Goal: Transaction & Acquisition: Purchase product/service

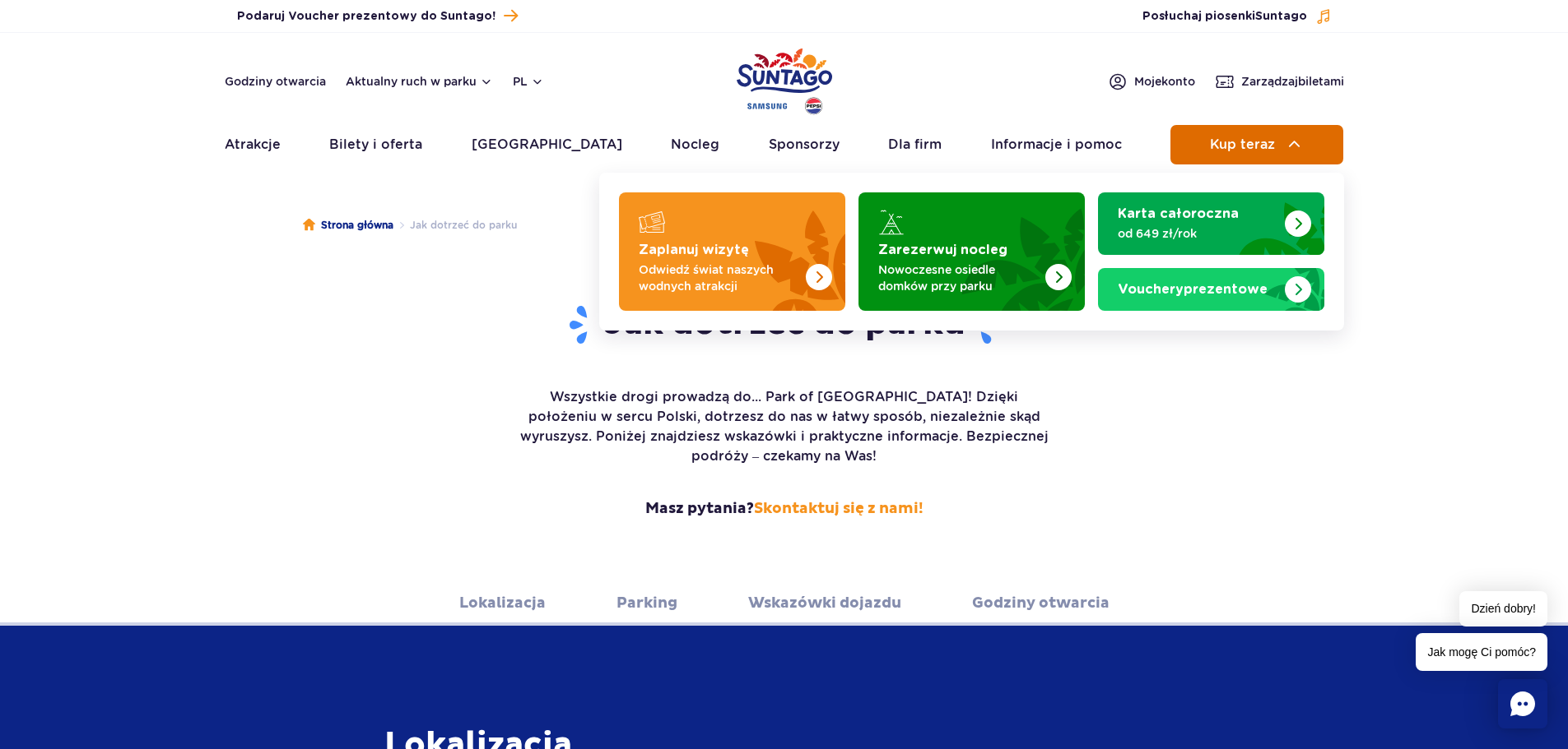
click at [1254, 146] on span "Kup teraz" at bounding box center [1242, 145] width 65 height 15
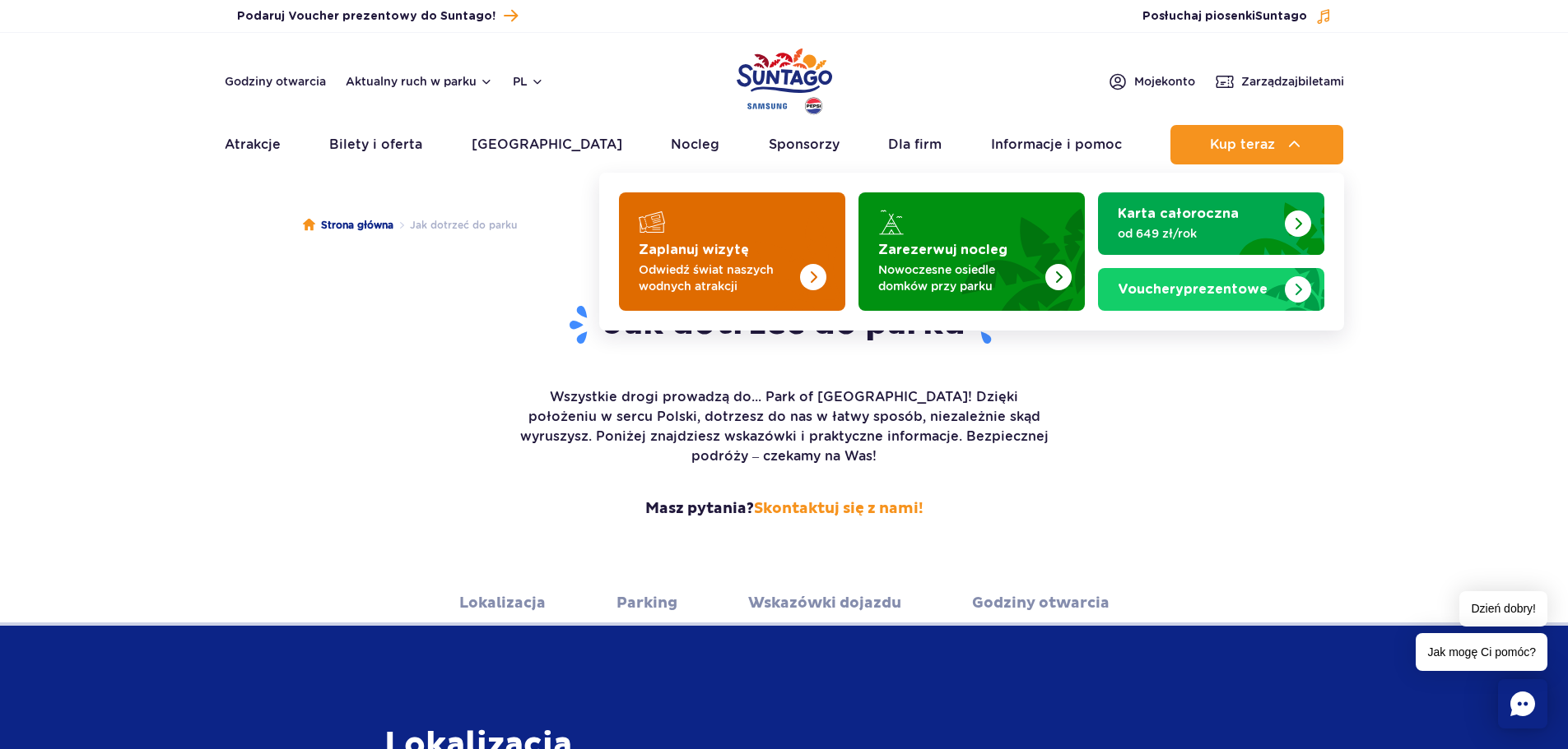
click at [801, 270] on img "Zaplanuj wizytę" at bounding box center [813, 277] width 26 height 26
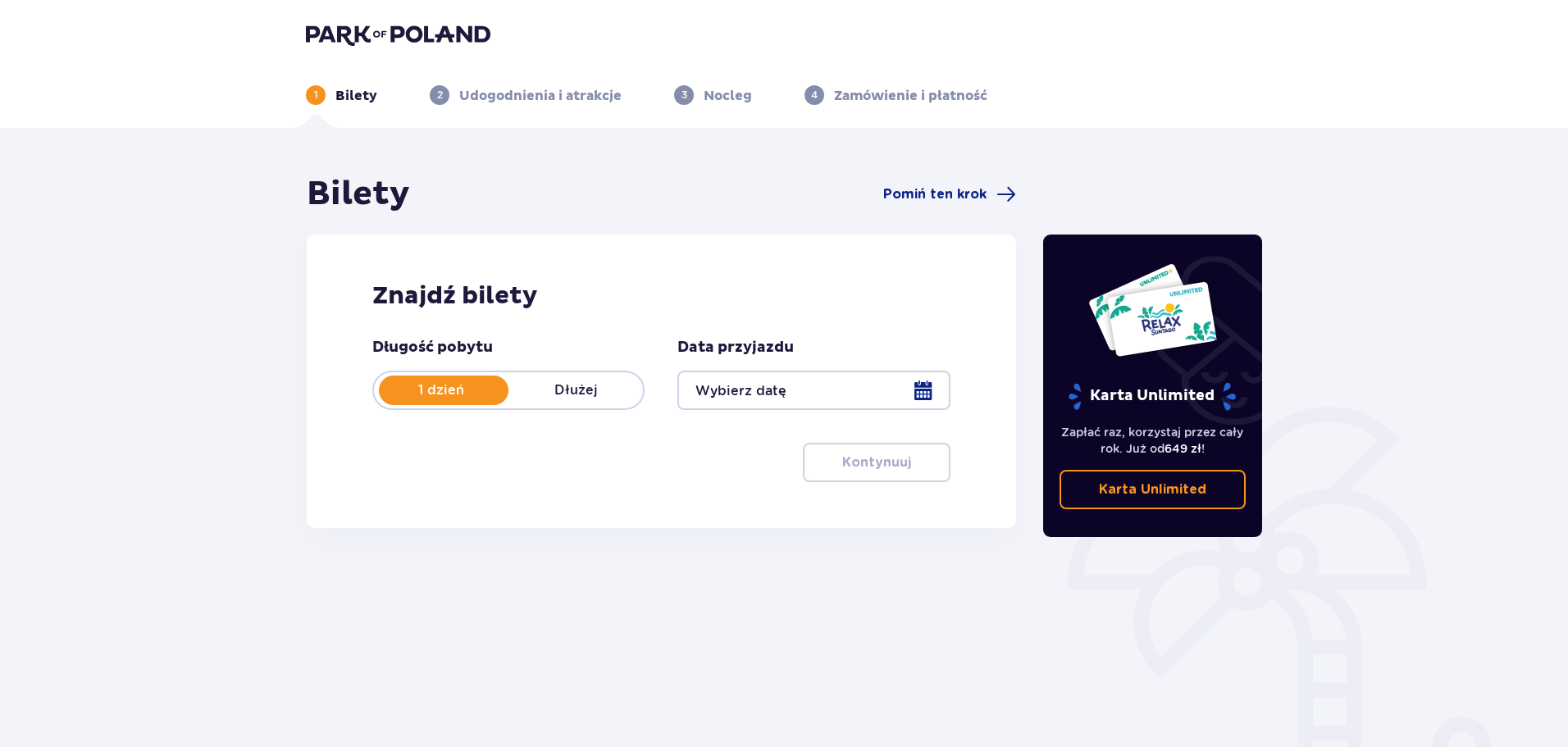
click at [865, 399] on div at bounding box center [813, 390] width 272 height 40
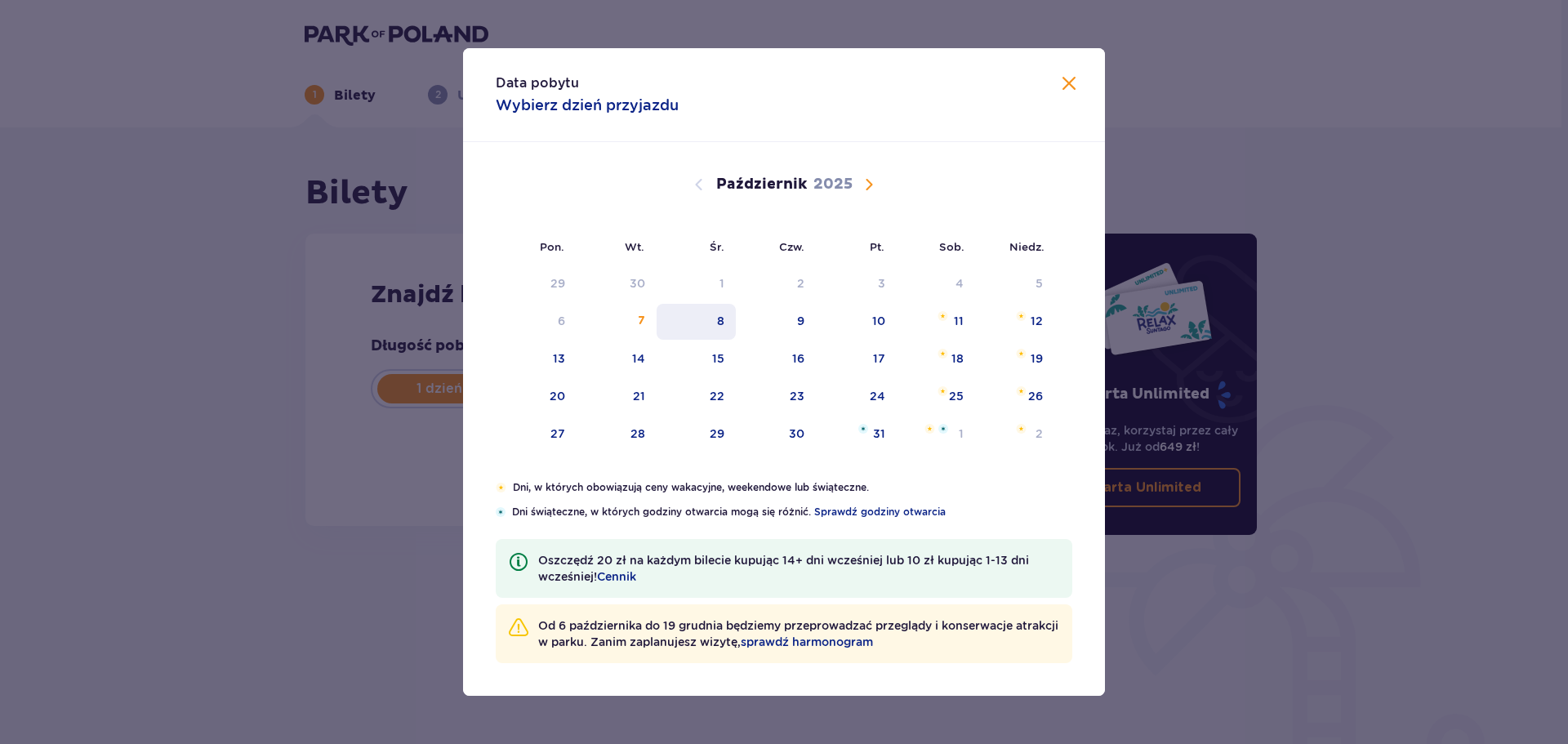
click at [723, 330] on div "8" at bounding box center [696, 321] width 79 height 36
type input "[DATE]"
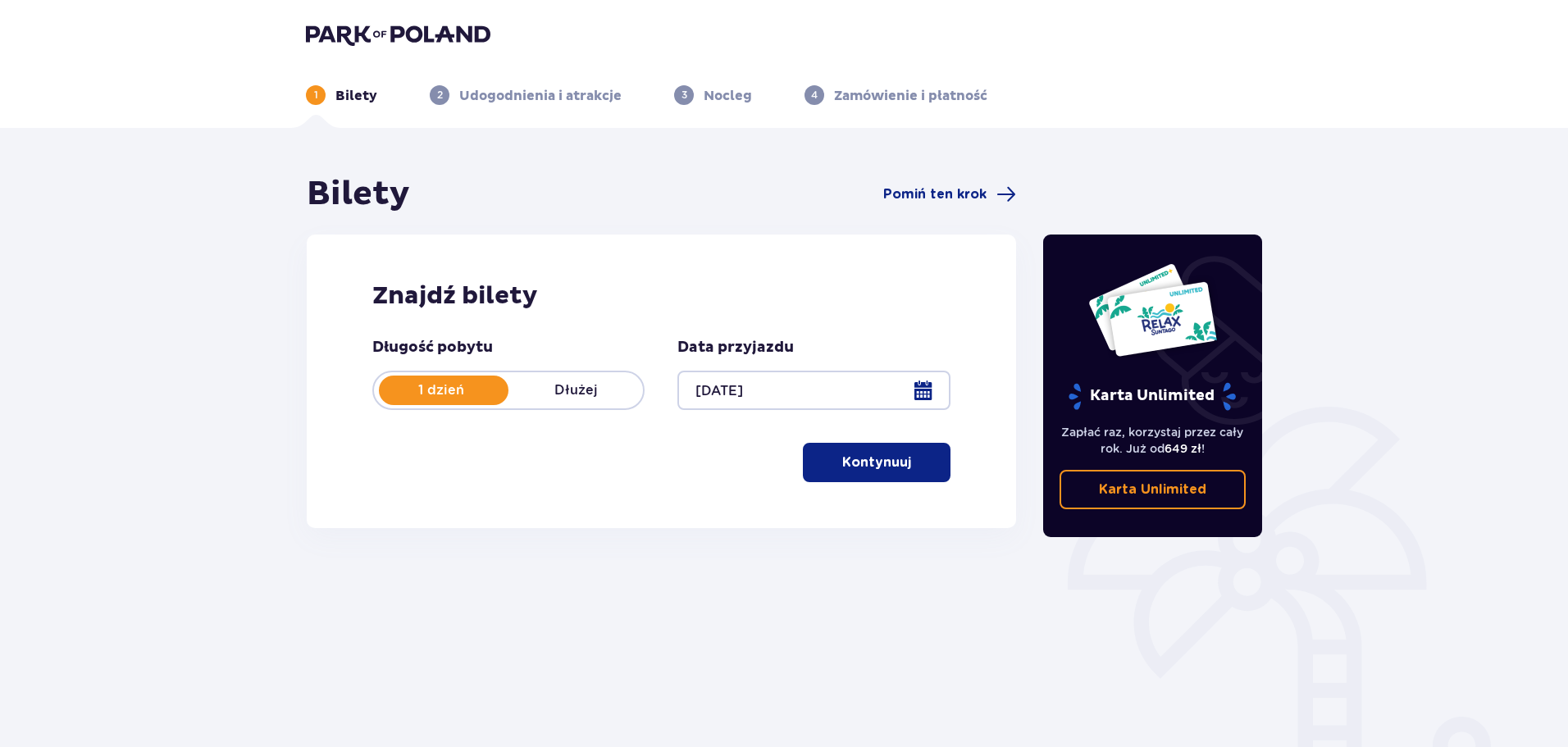
click at [928, 461] on button "Kontynuuj" at bounding box center [877, 462] width 147 height 40
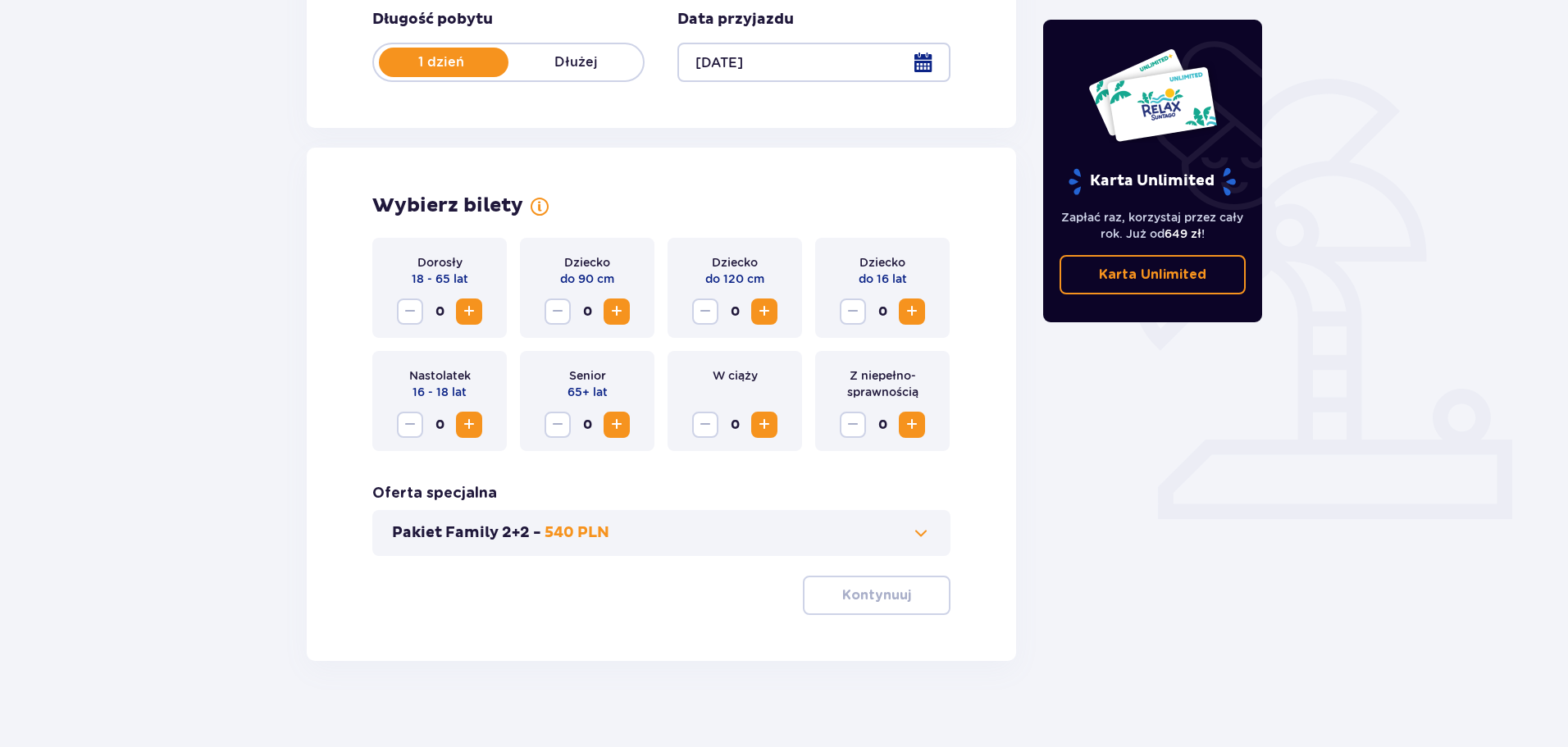
scroll to position [340, 0]
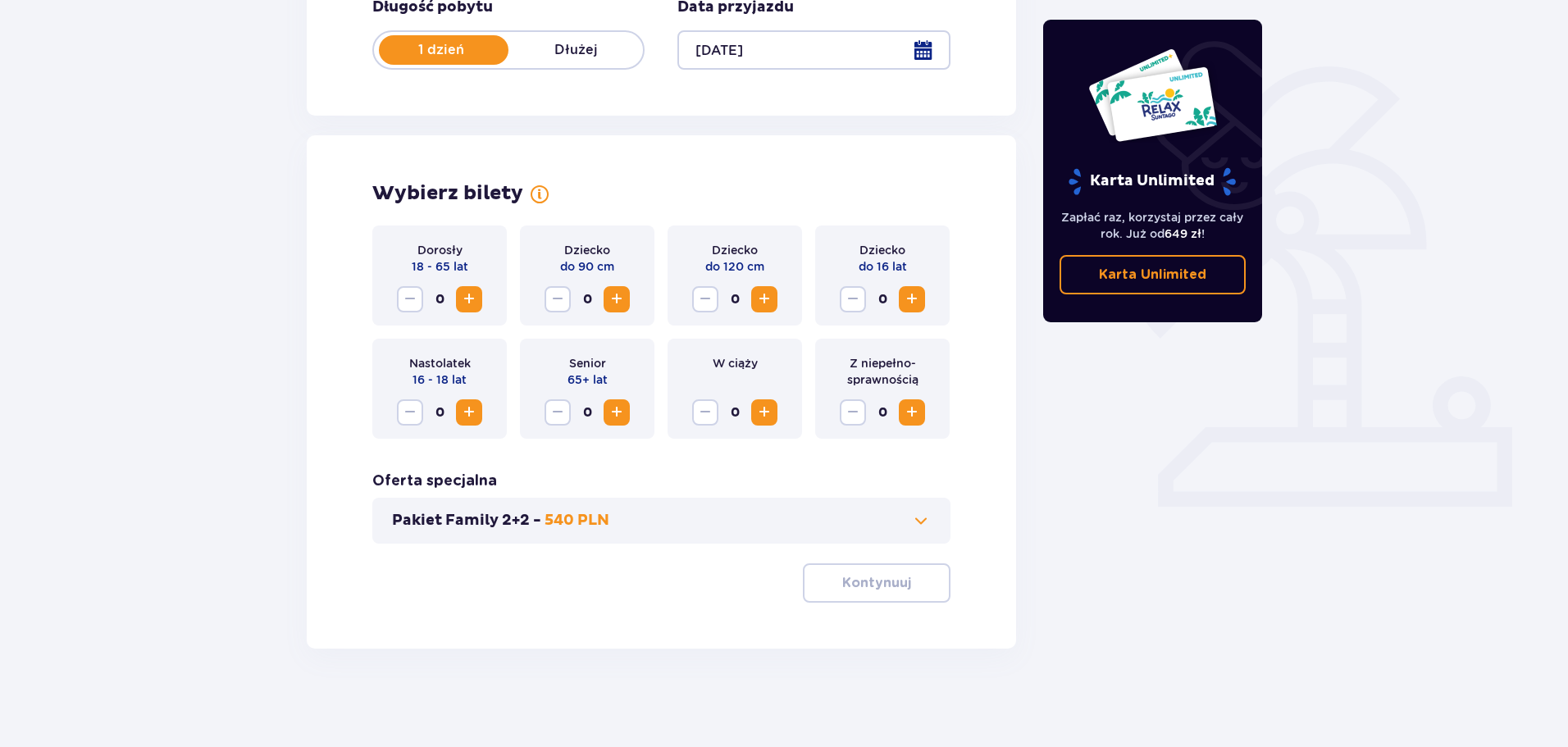
click at [472, 306] on span "Zwiększ" at bounding box center [468, 299] width 19 height 19
click at [870, 512] on button "Pakiet Family 2+2 - 540 PLN" at bounding box center [662, 520] width 539 height 19
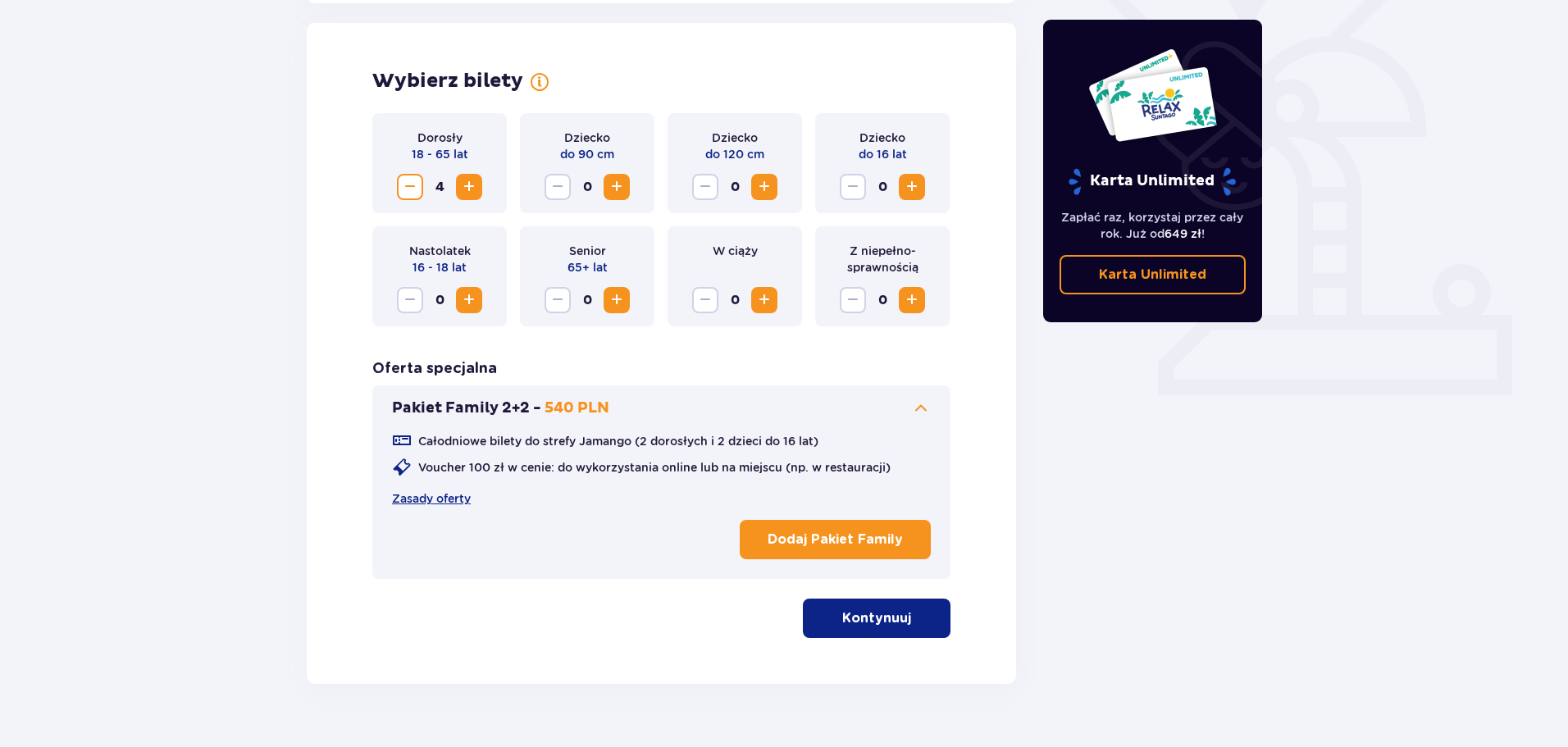
scroll to position [456, 0]
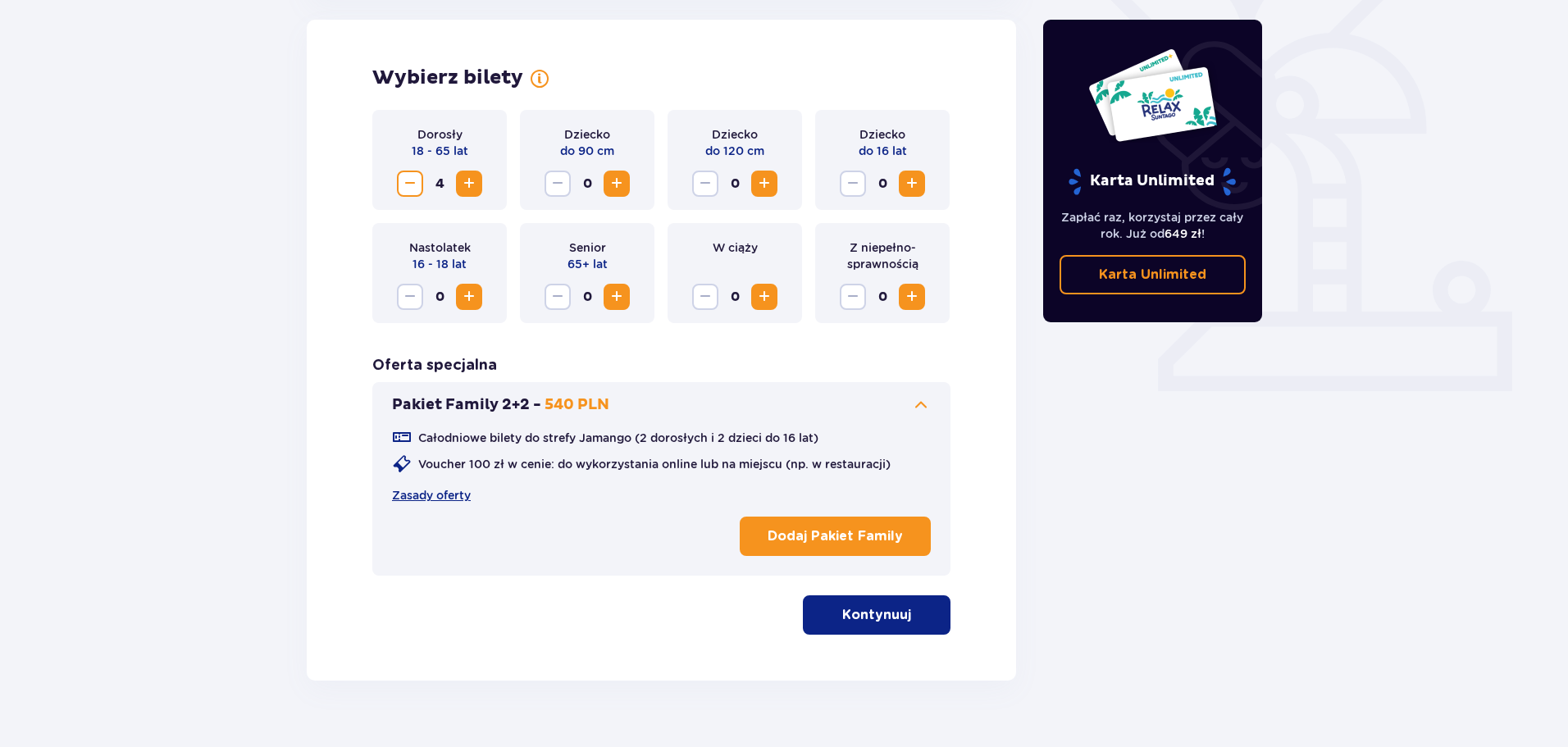
click at [883, 609] on p "Kontynuuj" at bounding box center [877, 615] width 69 height 18
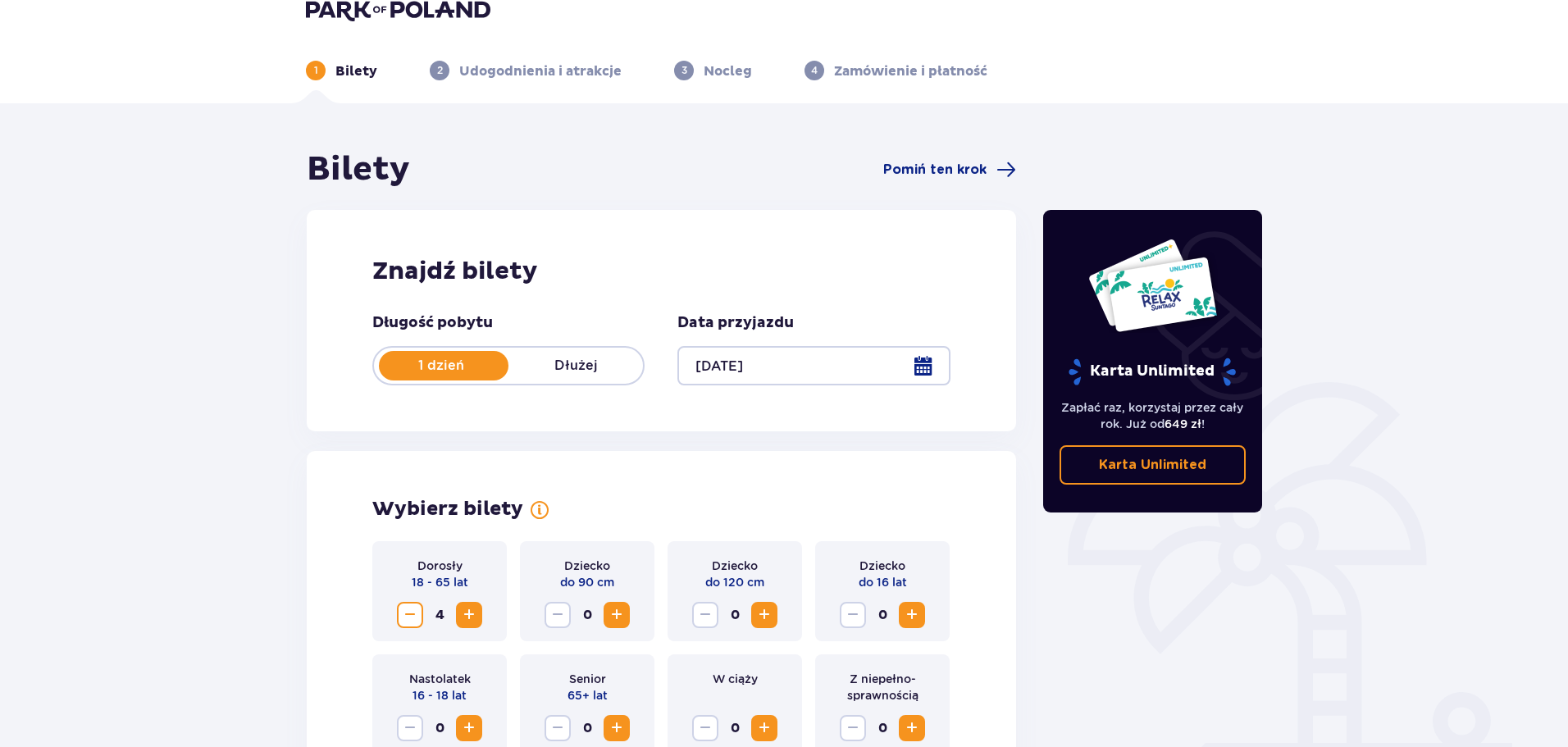
scroll to position [0, 0]
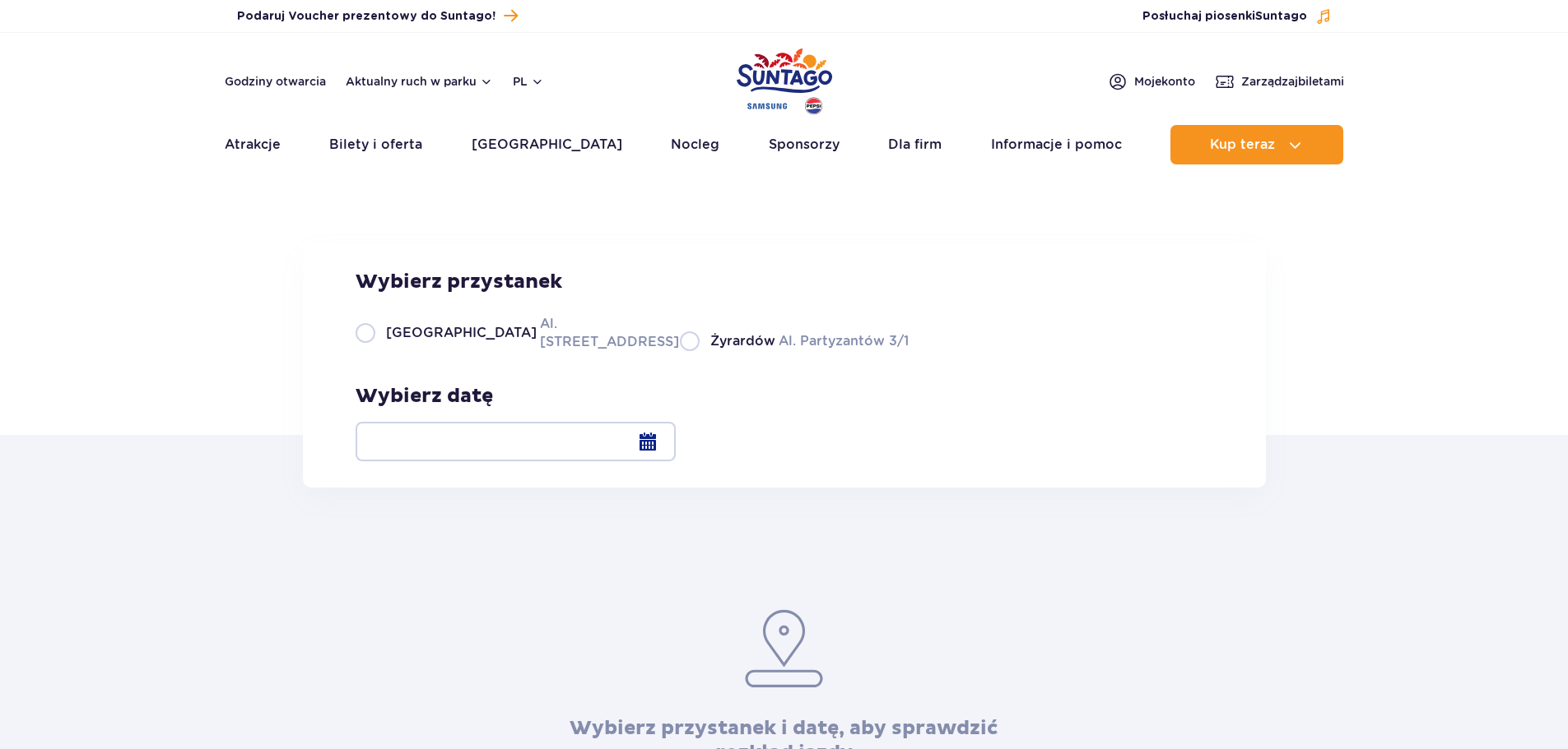
click at [362, 351] on label "Warszawa Al. Jerozolimskie 56" at bounding box center [508, 333] width 304 height 37
click at [362, 351] on input "Warszawa Al. Jerozolimskie 56" at bounding box center [364, 350] width 18 height 3
radio input "true"
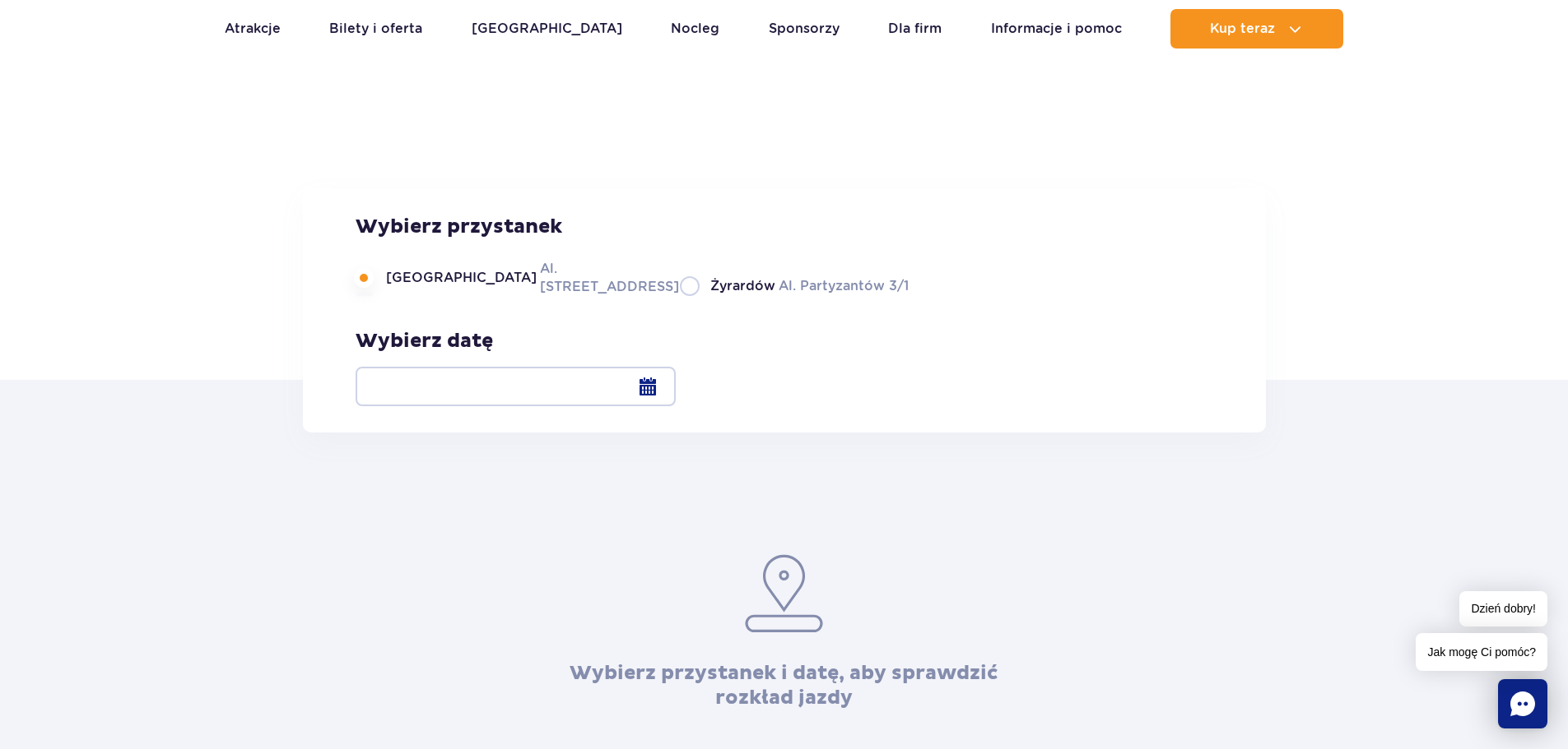
scroll to position [82, 0]
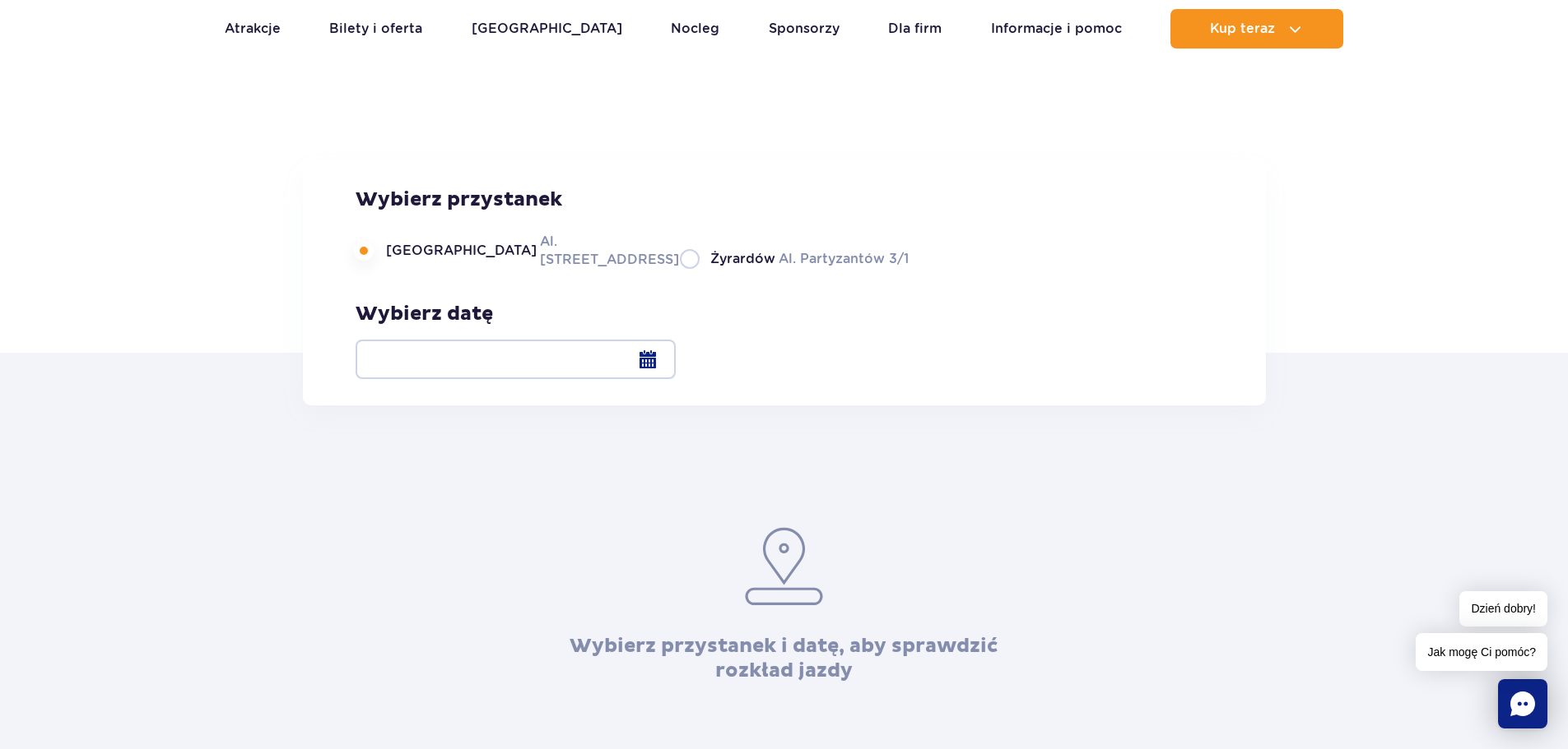
click at [676, 358] on div at bounding box center [515, 359] width 320 height 40
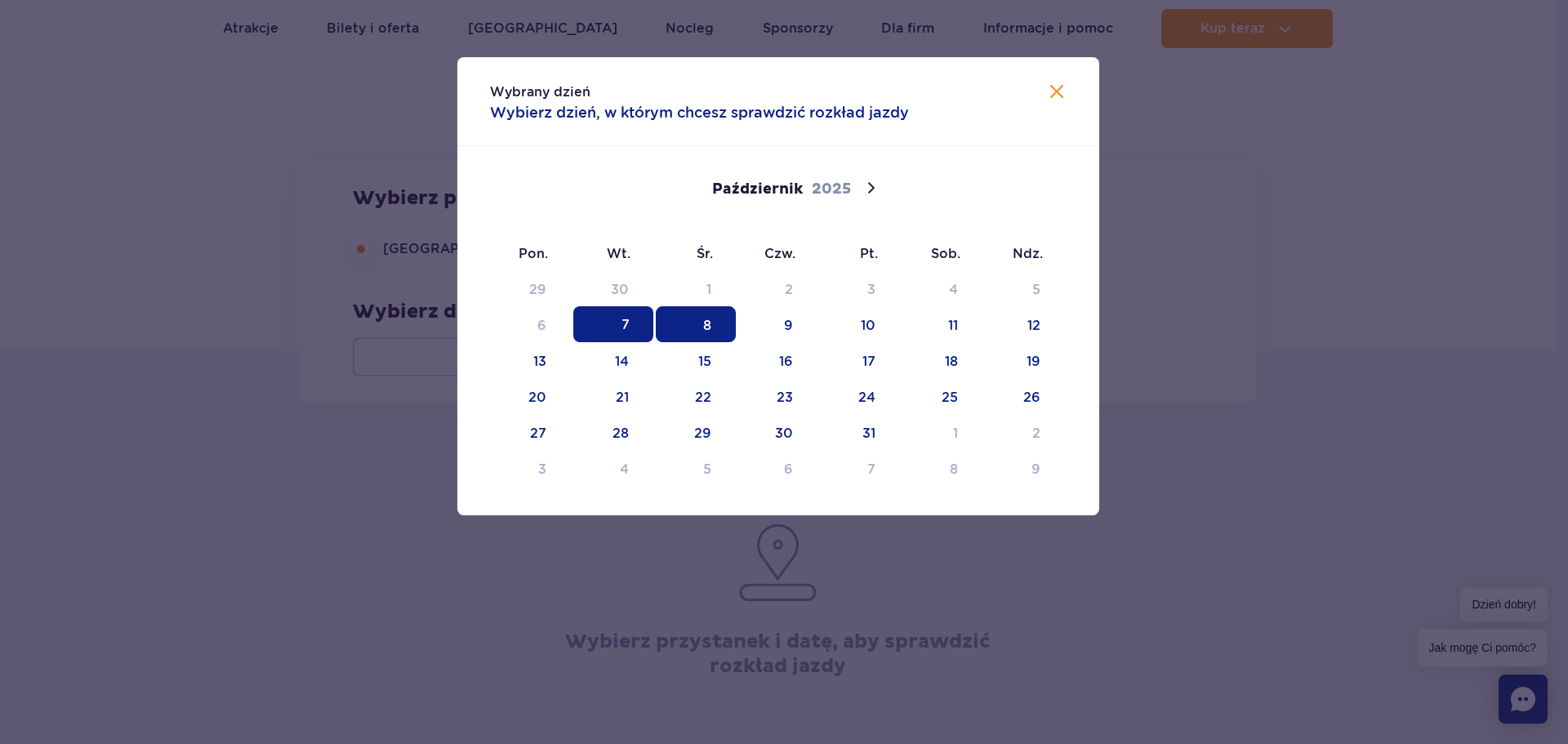
click at [718, 320] on span "8" at bounding box center [695, 324] width 80 height 36
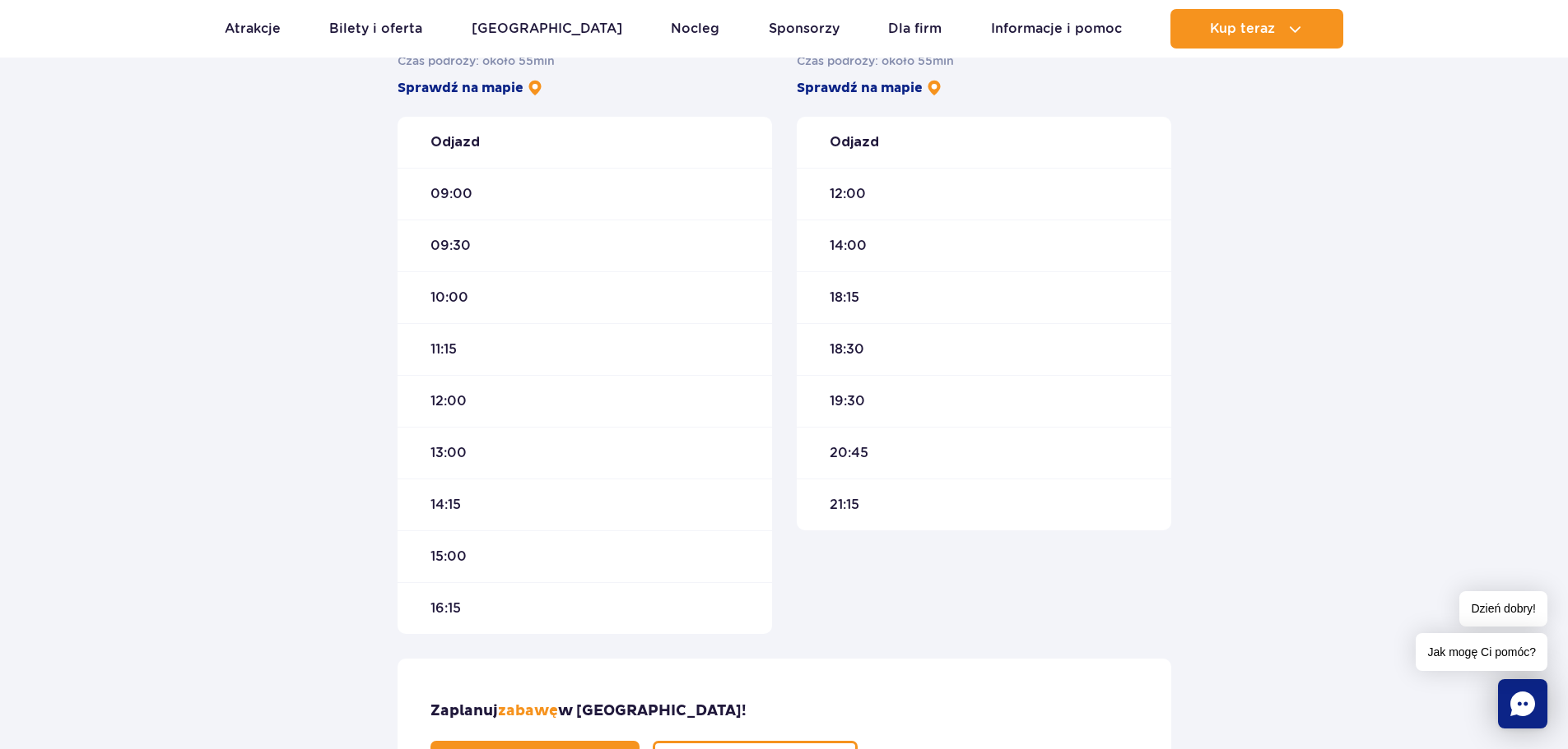
scroll to position [576, 0]
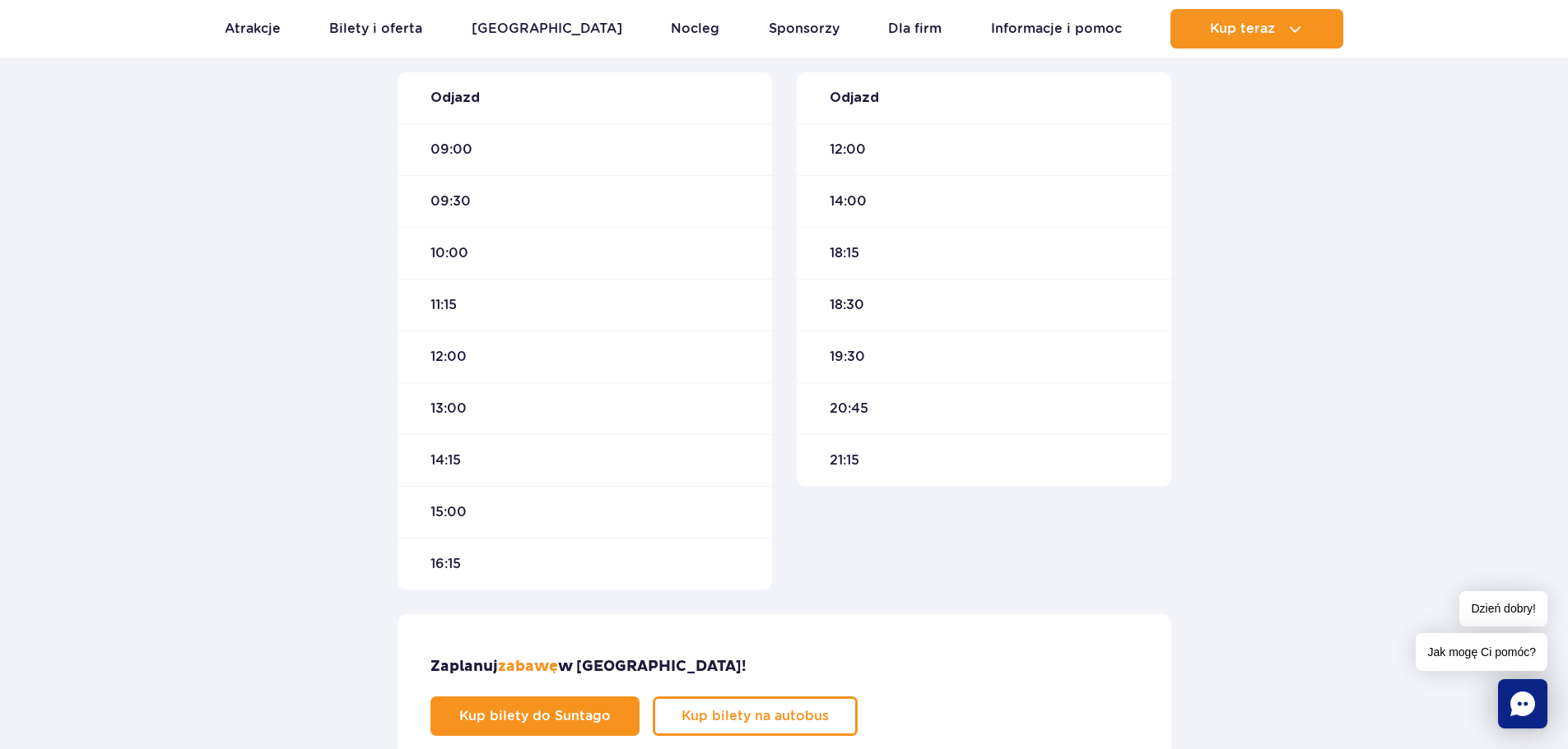
click at [453, 568] on span "16:15" at bounding box center [445, 563] width 30 height 18
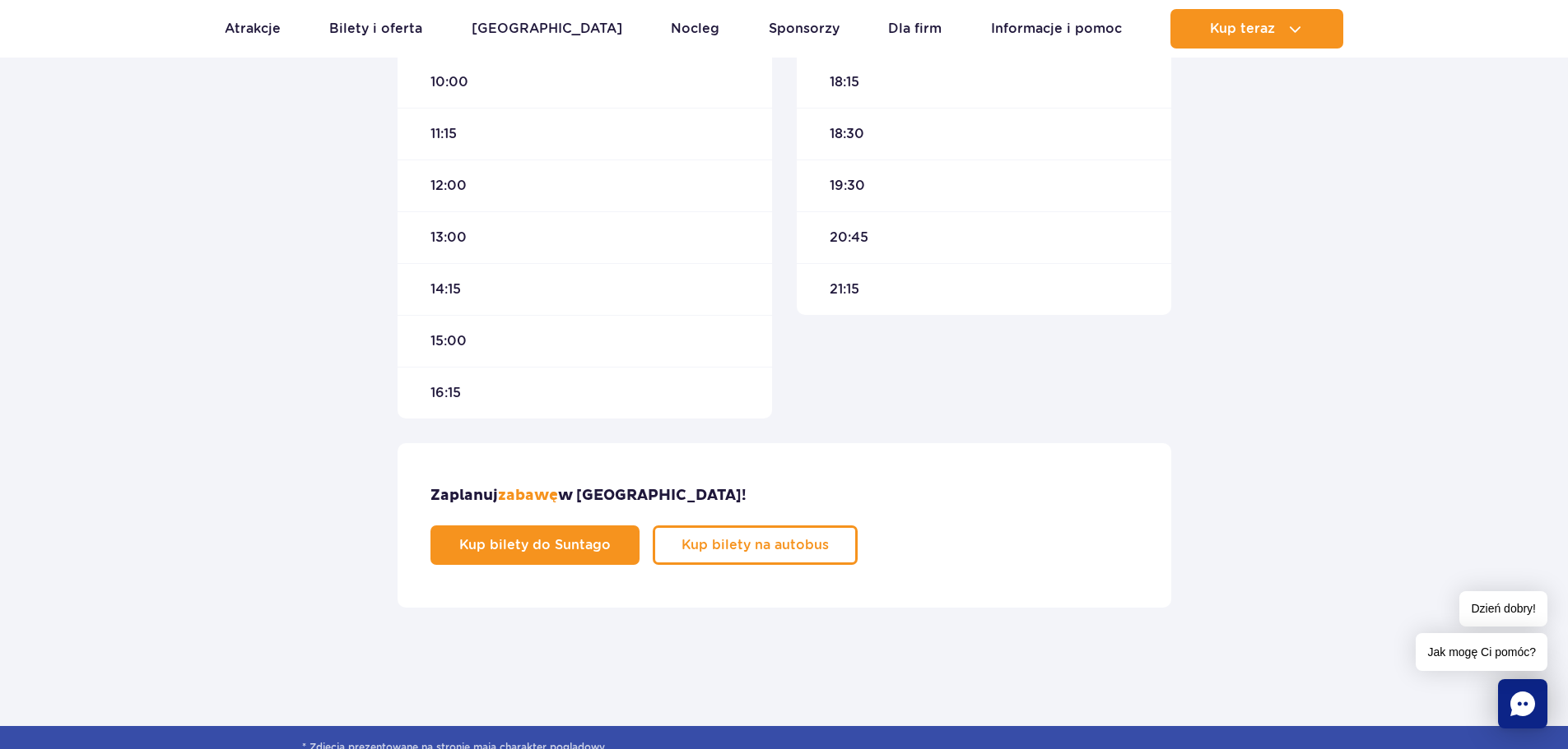
scroll to position [904, 0]
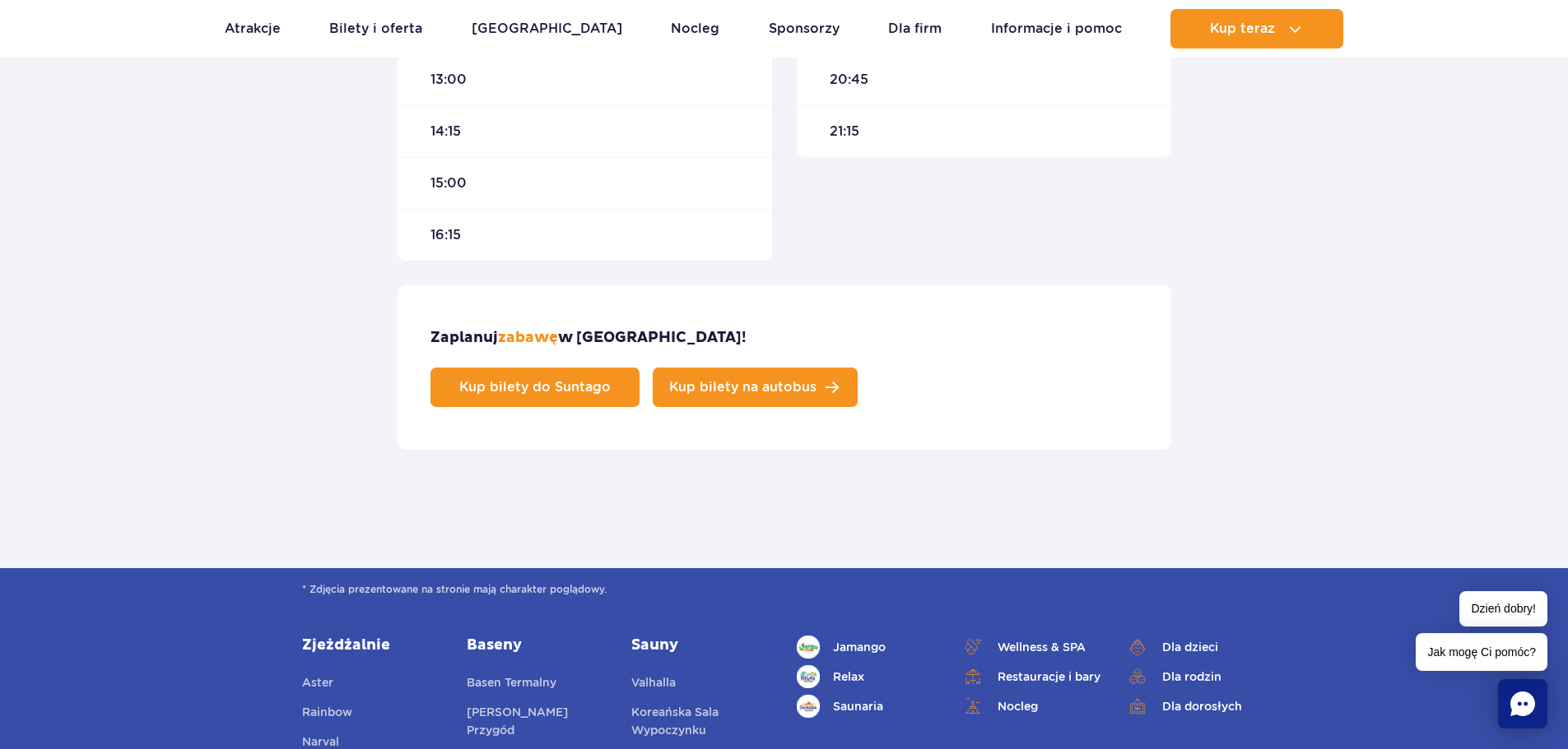
click at [816, 381] on span "Kup bilety na autobus" at bounding box center [743, 388] width 147 height 14
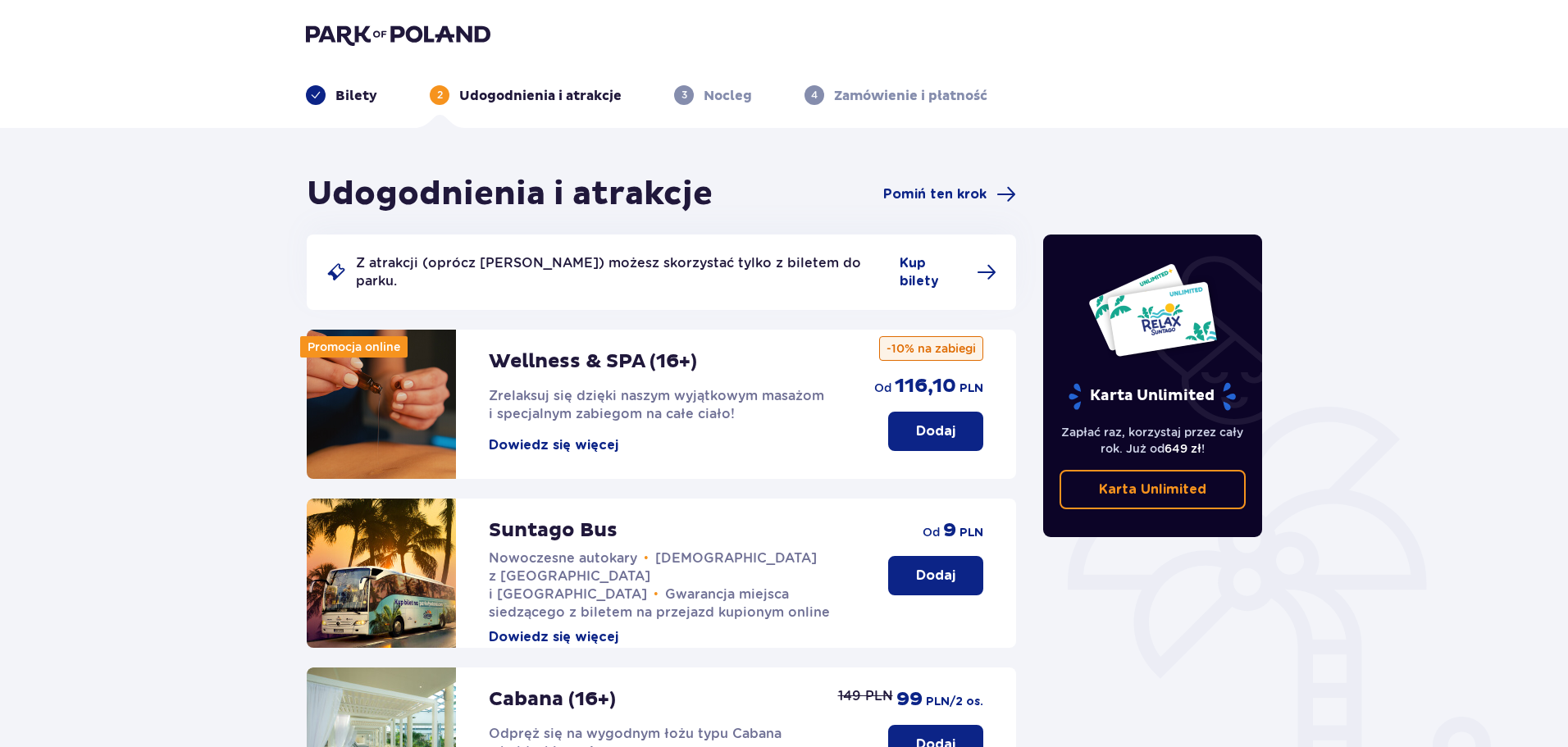
click at [959, 565] on button "Dodaj" at bounding box center [936, 575] width 95 height 40
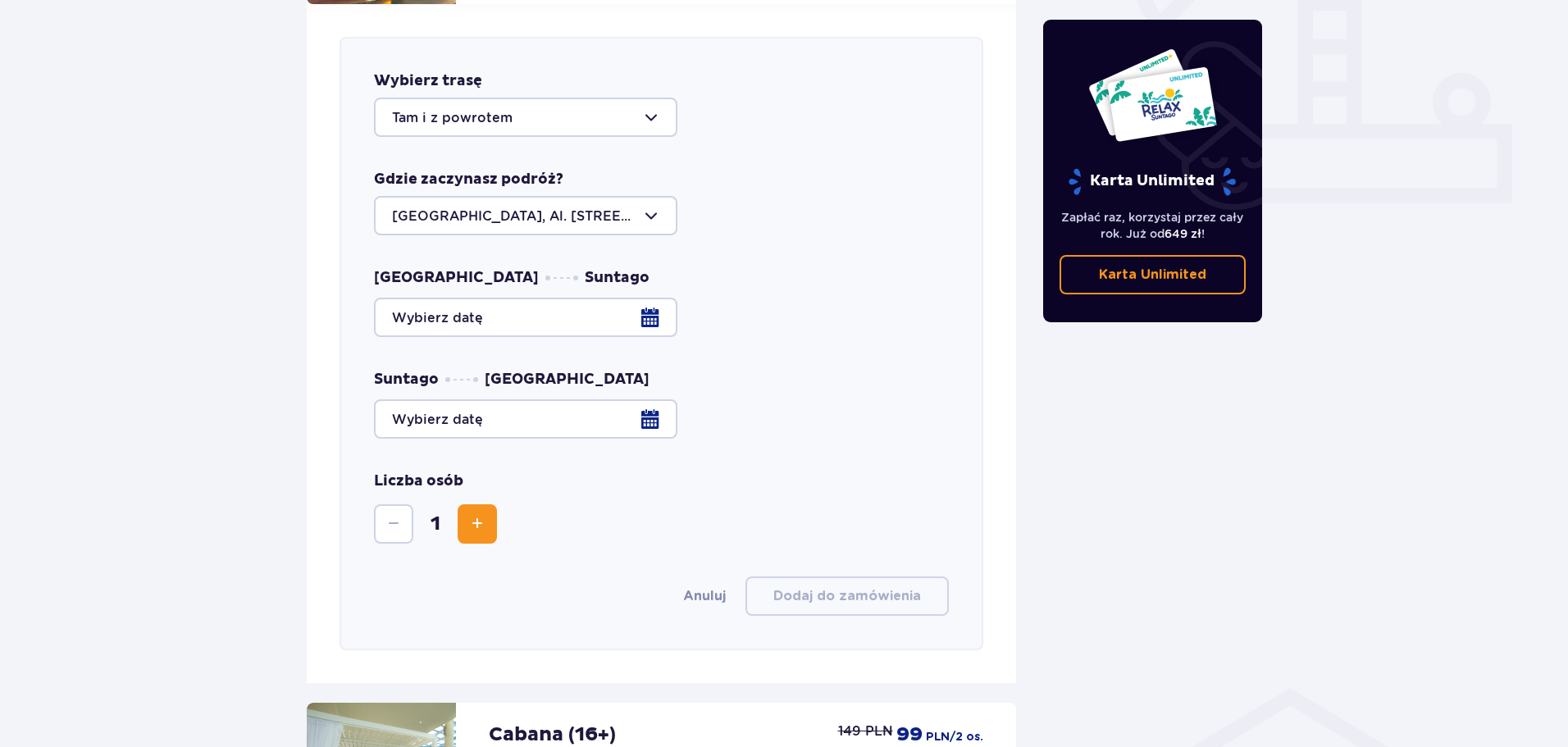
scroll to position [645, 0]
click at [646, 306] on div at bounding box center [661, 317] width 575 height 40
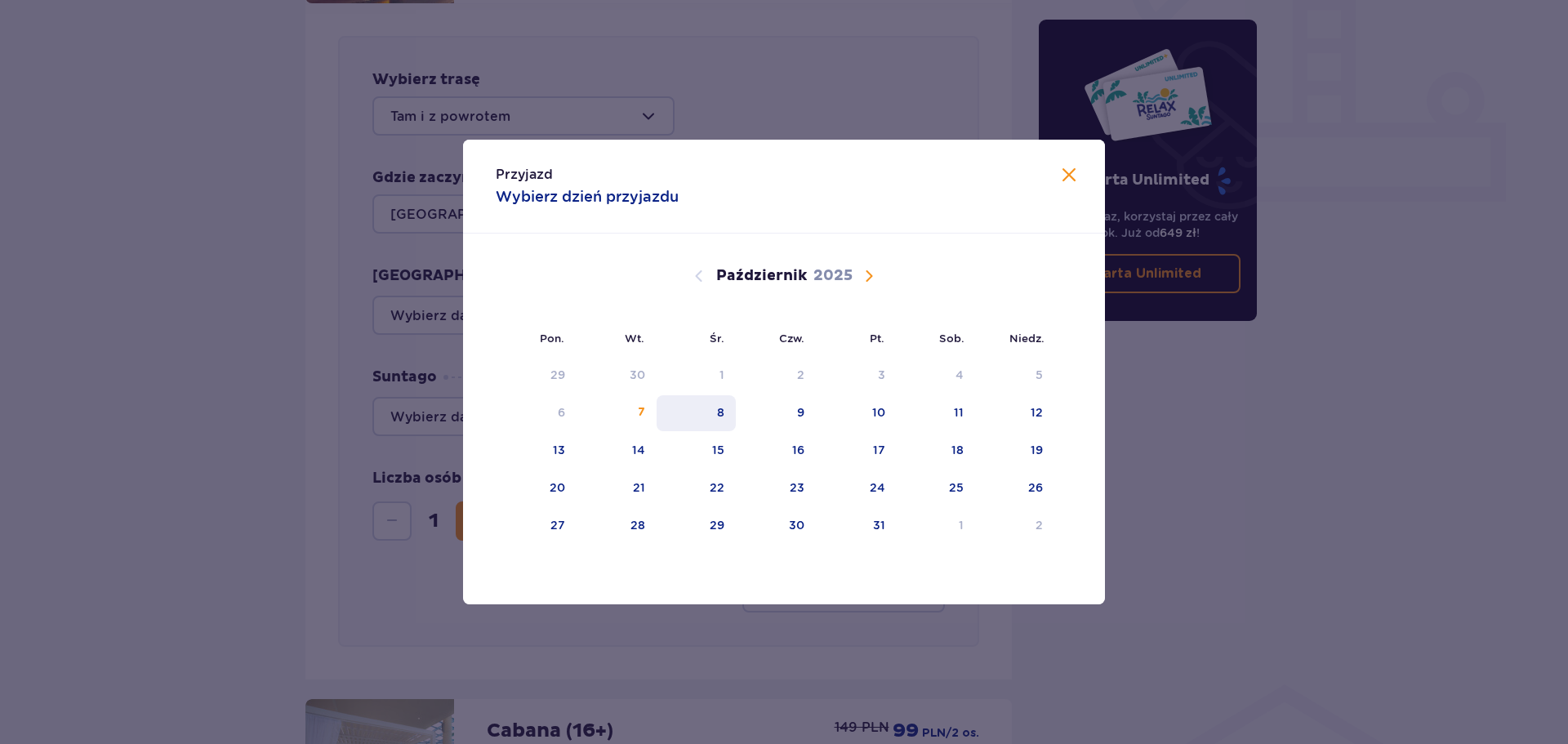
click at [725, 414] on div "8" at bounding box center [696, 413] width 79 height 36
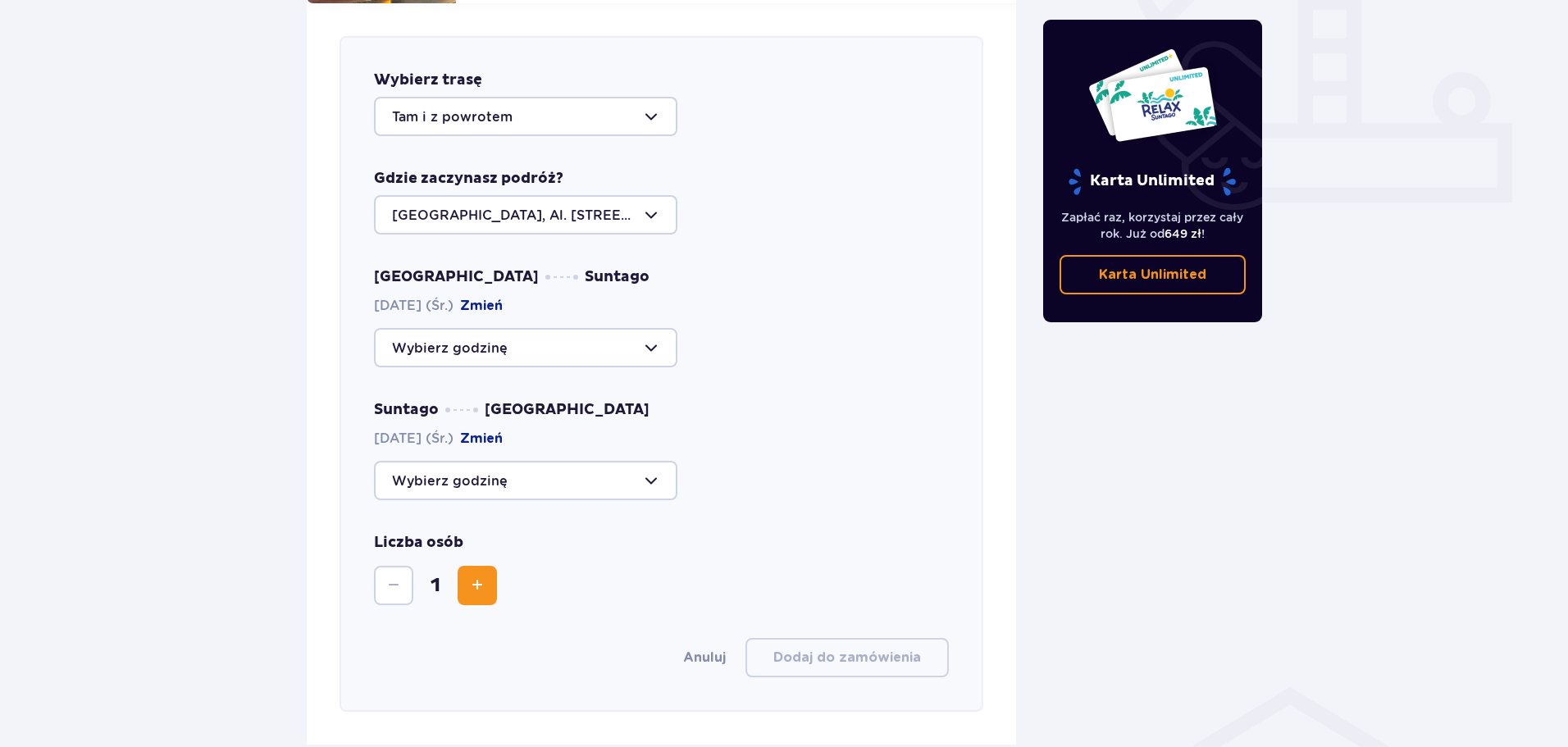
click at [639, 329] on div at bounding box center [525, 348] width 303 height 40
click at [521, 499] on p "Zostało 41 miejsc" at bounding box center [499, 507] width 116 height 18
type input "16:15"
click at [579, 461] on div at bounding box center [525, 480] width 303 height 40
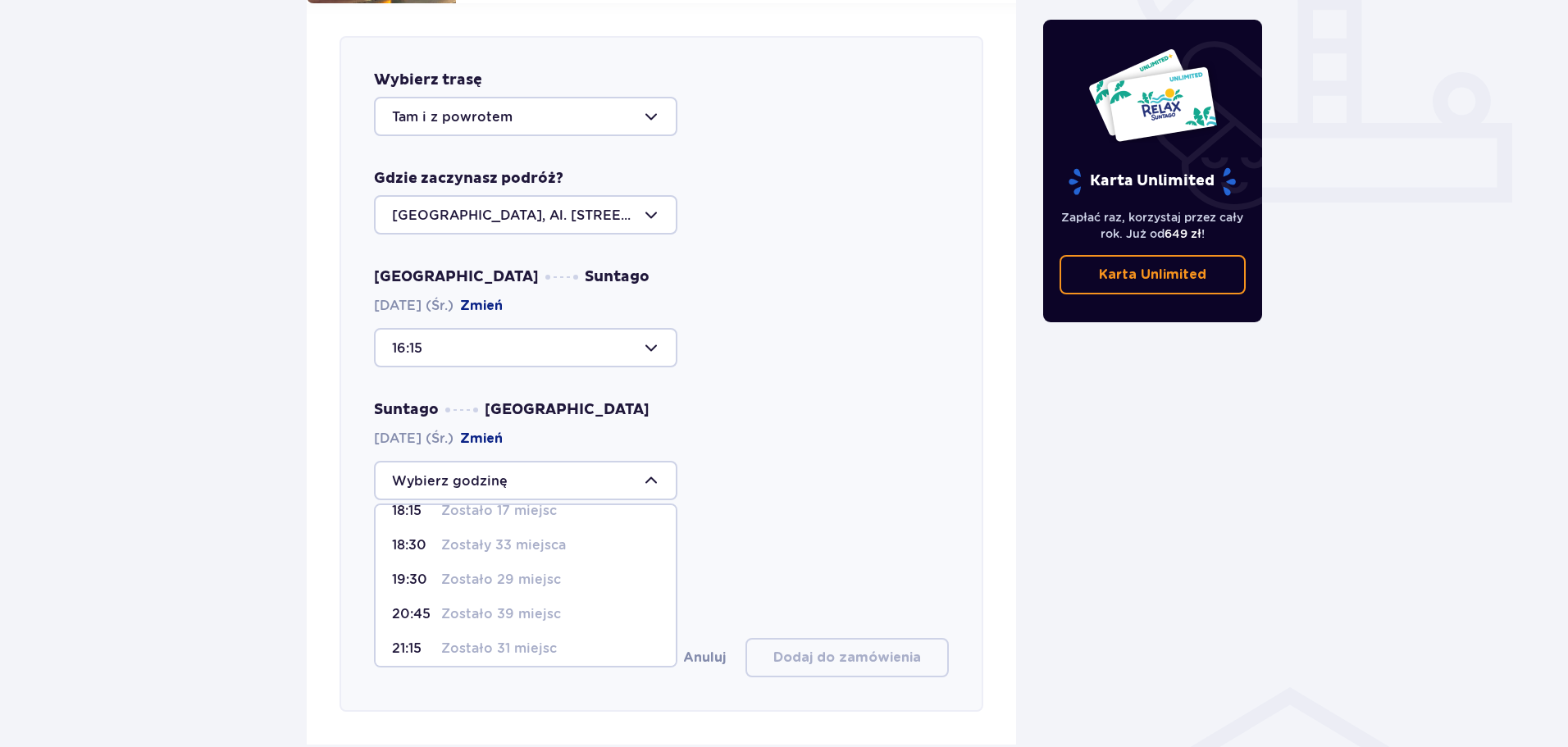
scroll to position [28, 0]
click at [519, 597] on p "Zostało 39 miejsc" at bounding box center [501, 606] width 120 height 18
type input "20:45"
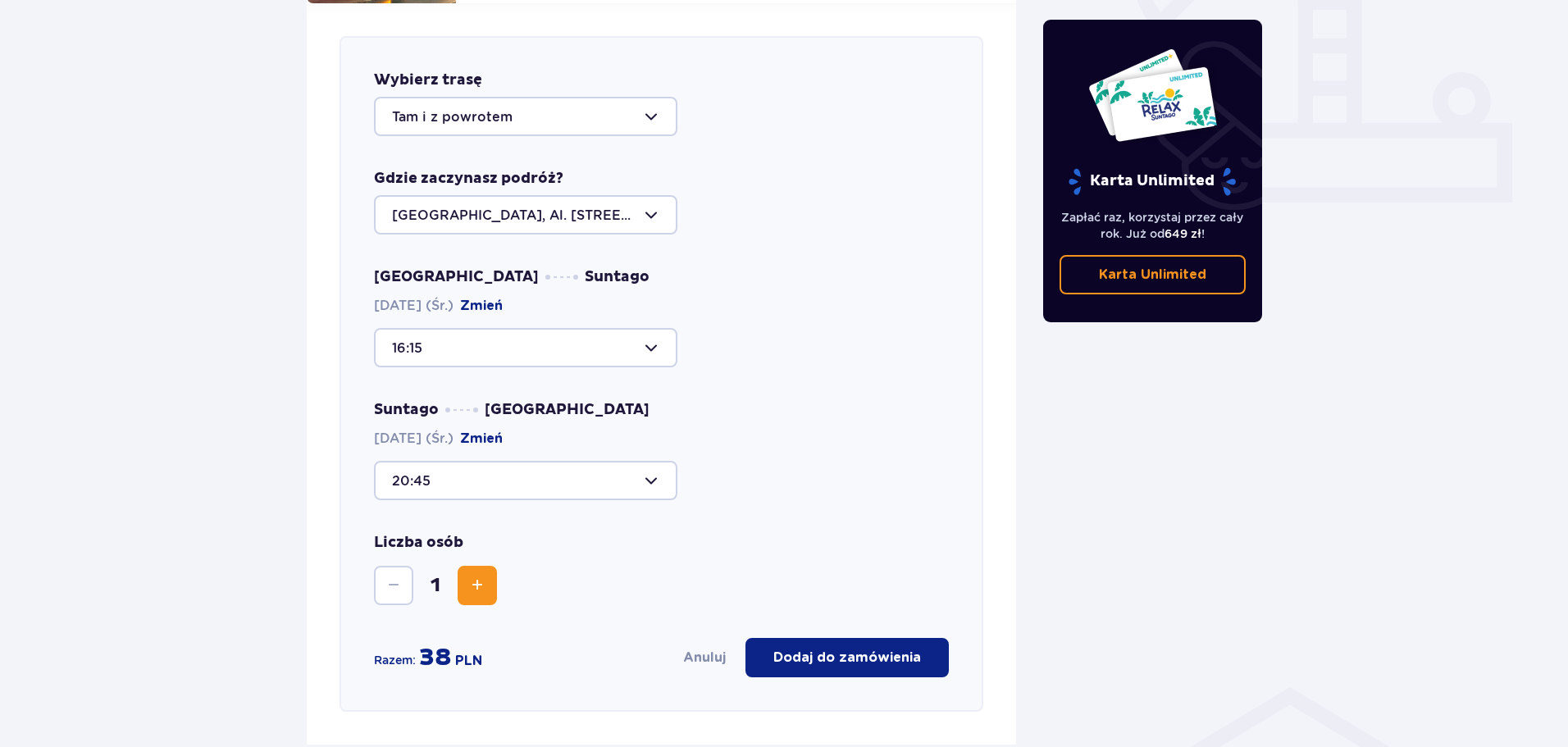
click at [475, 576] on span "Zwiększ" at bounding box center [477, 585] width 19 height 19
click at [476, 576] on span "Zwiększ" at bounding box center [477, 585] width 19 height 19
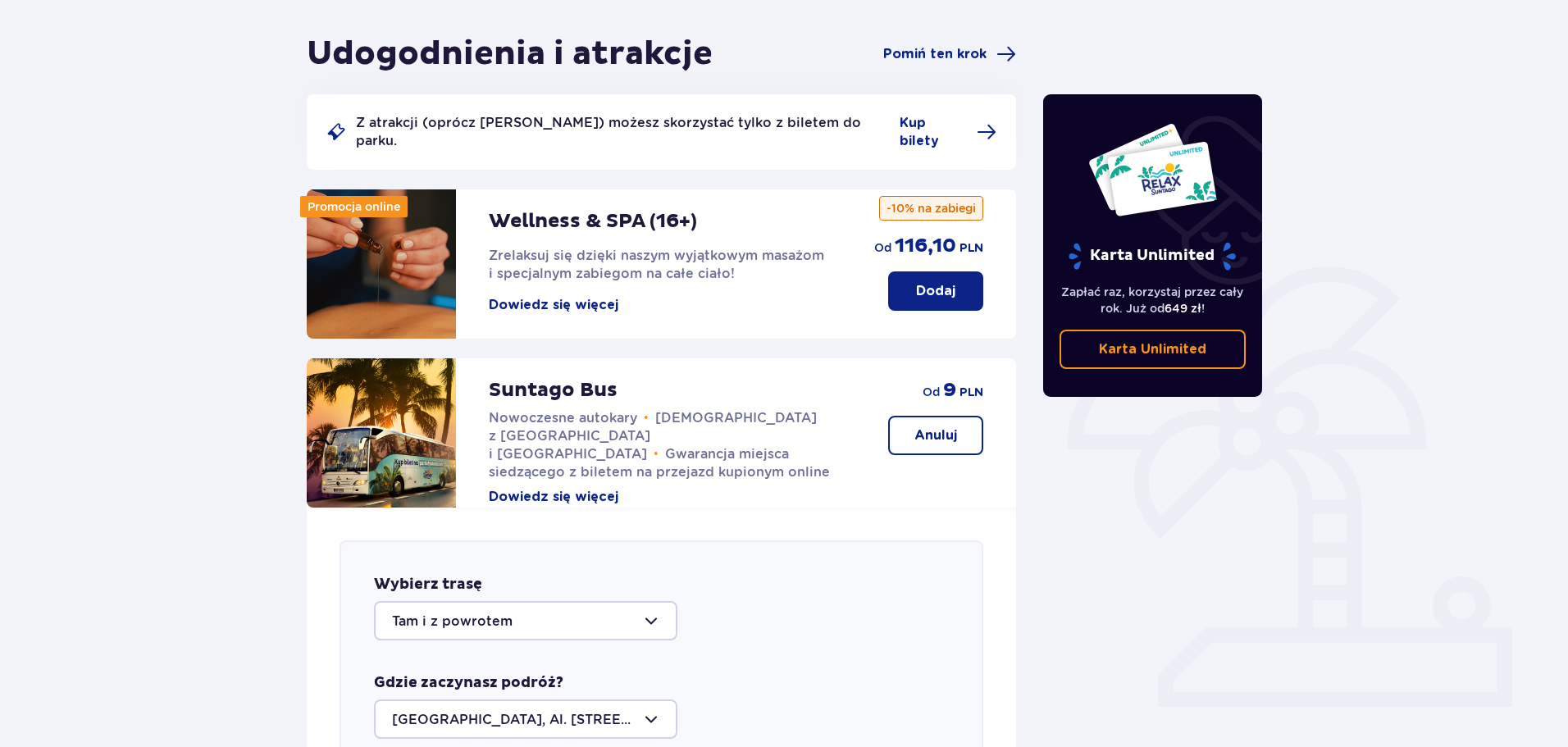
scroll to position [0, 0]
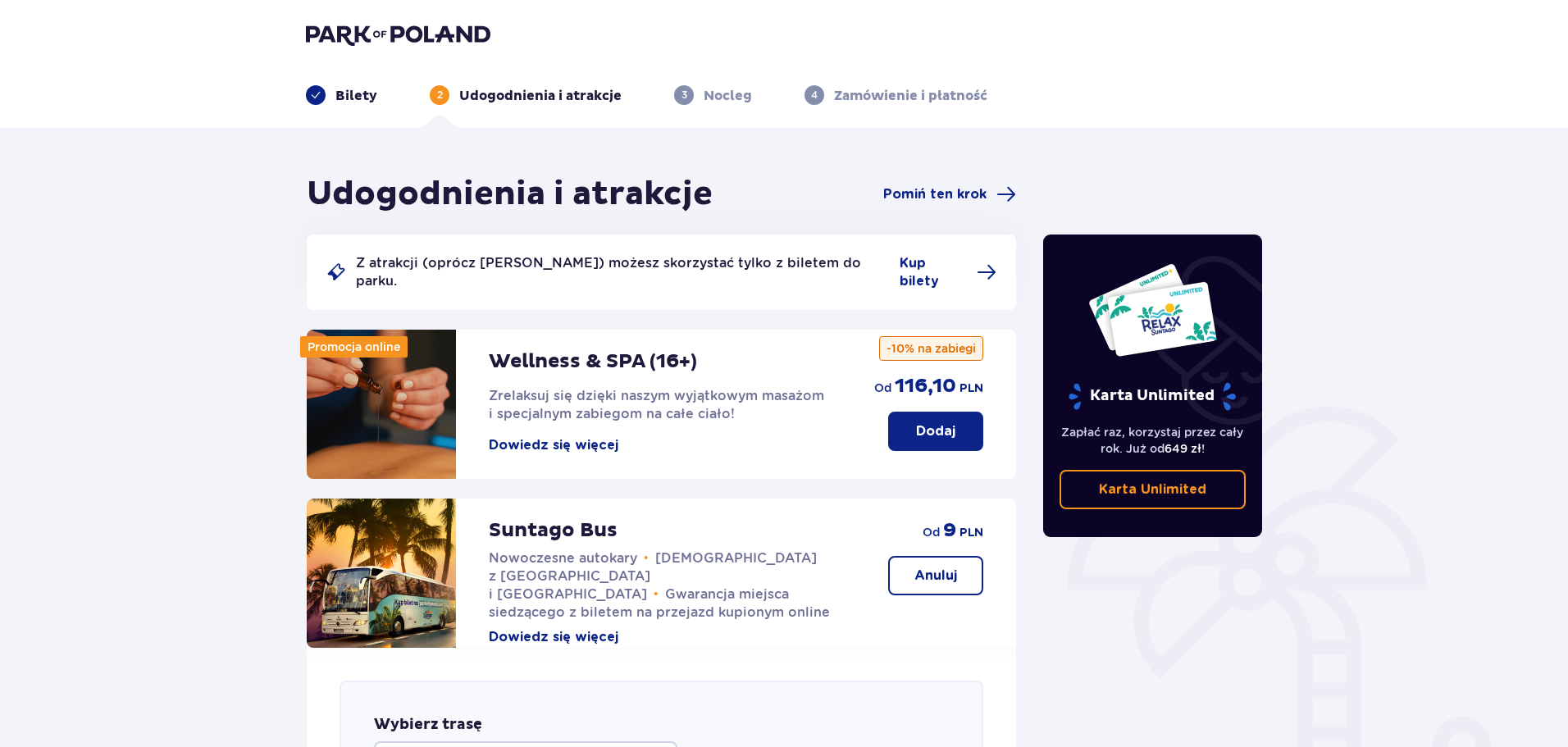
click at [345, 95] on p "Bilety" at bounding box center [356, 95] width 42 height 18
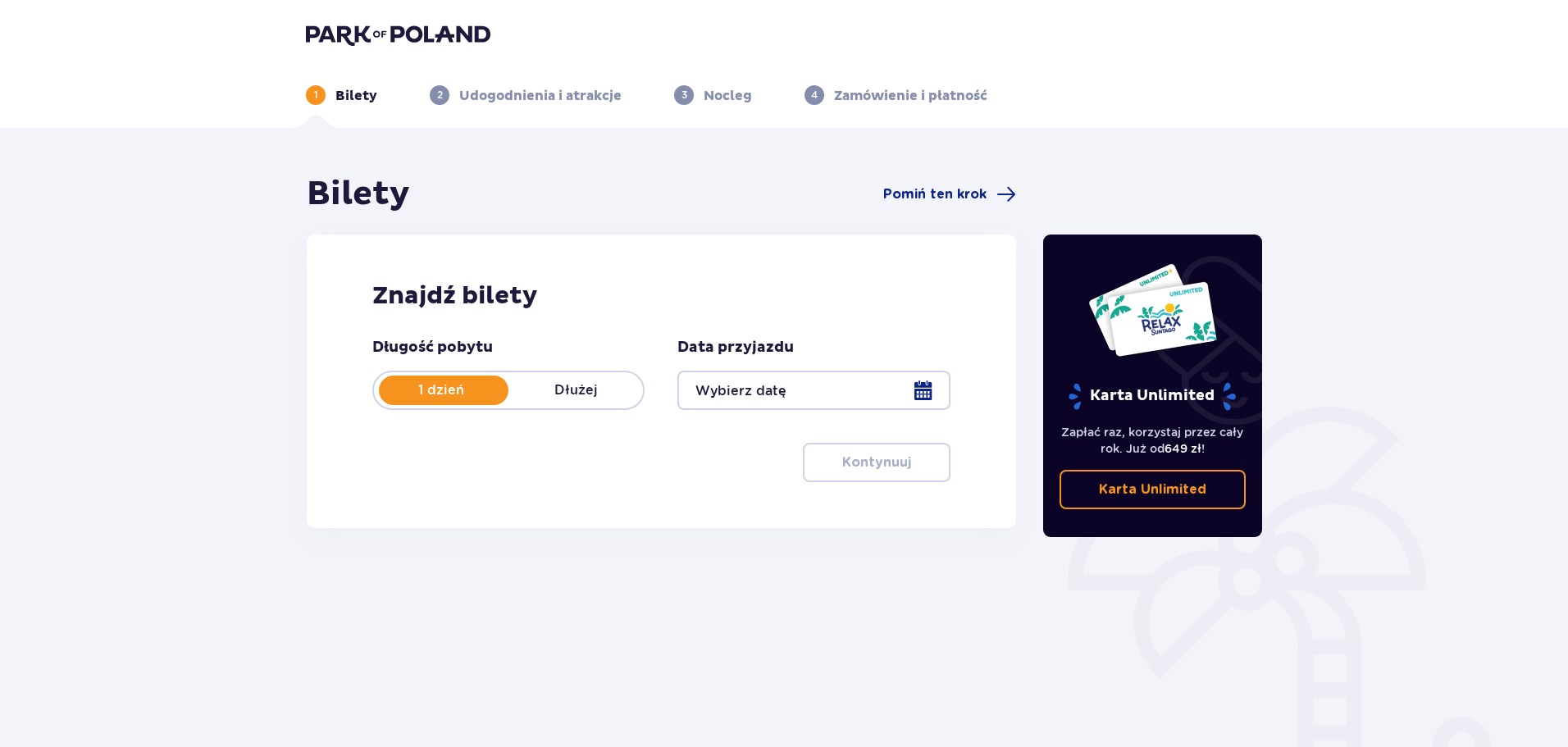
click at [751, 396] on div at bounding box center [813, 390] width 272 height 40
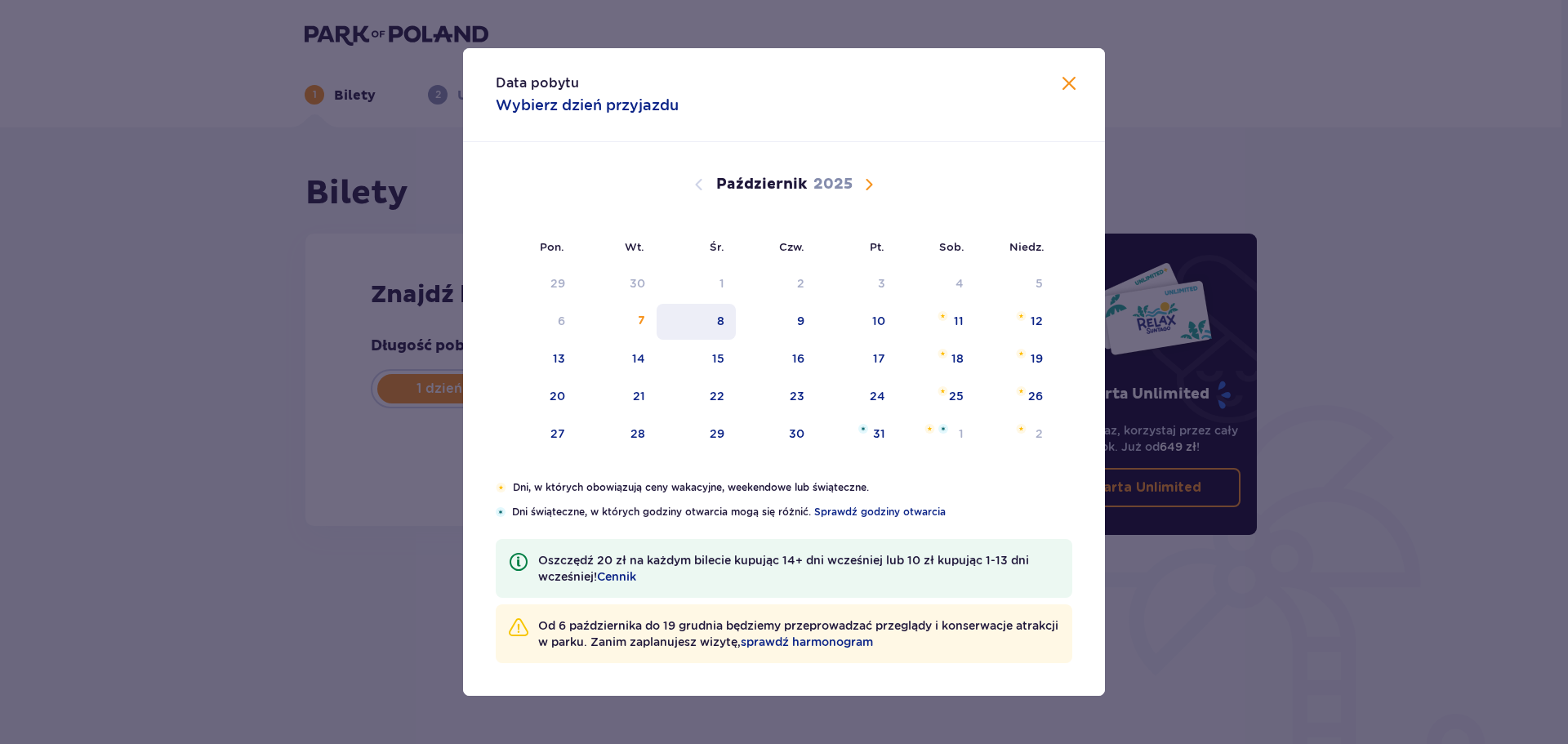
click at [709, 328] on div "8" at bounding box center [696, 321] width 79 height 36
type input "08.10.25"
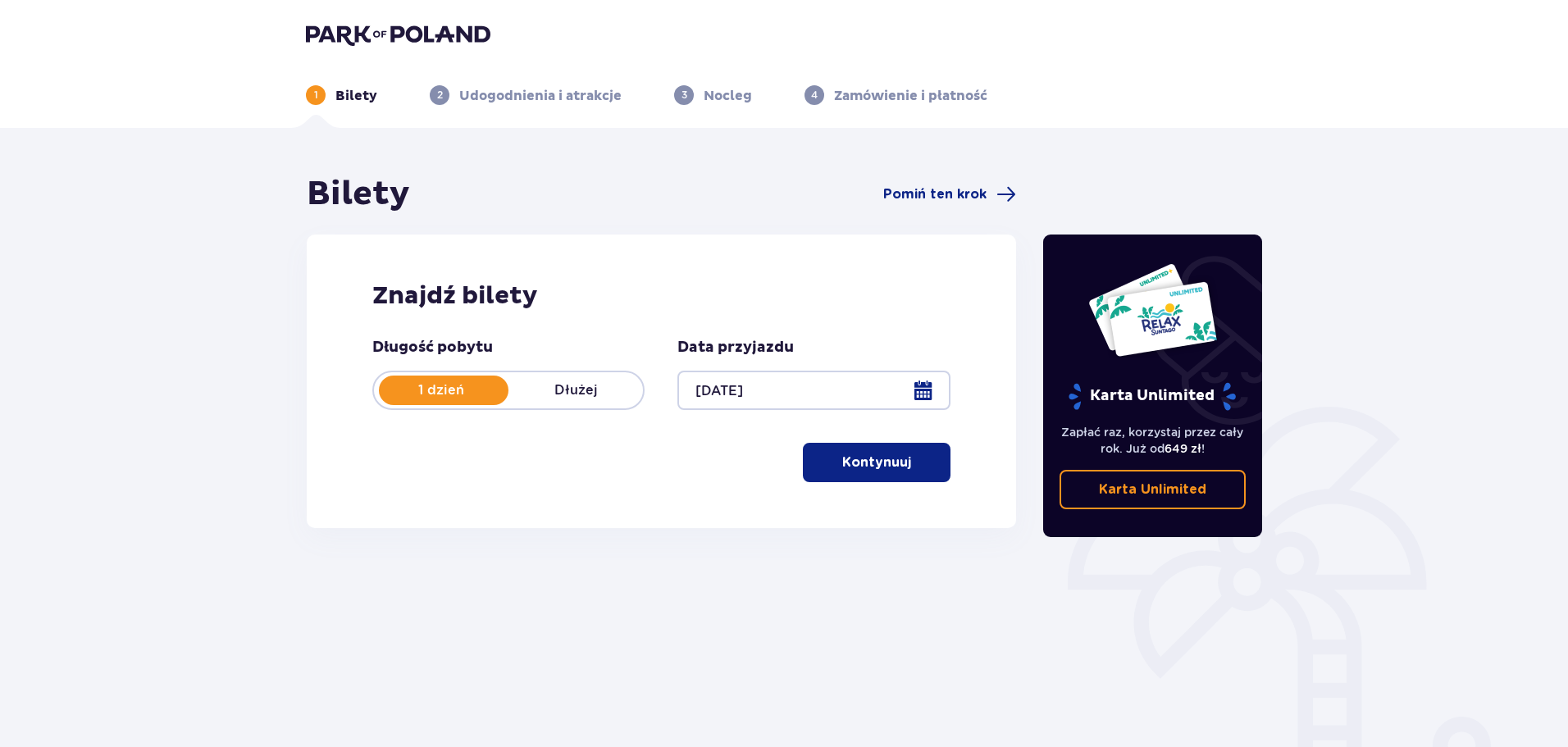
click at [890, 458] on p "Kontynuuj" at bounding box center [877, 462] width 69 height 18
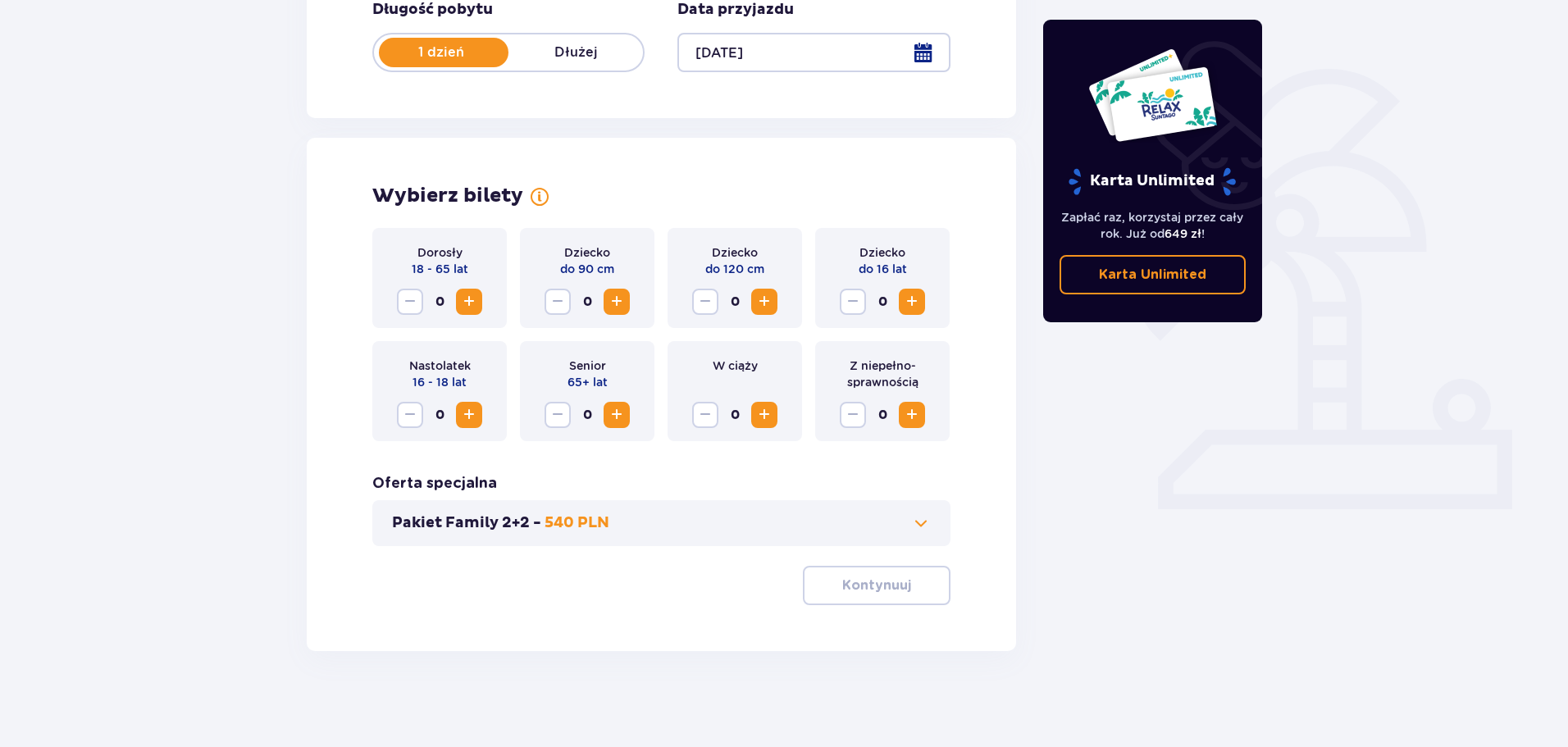
scroll to position [340, 0]
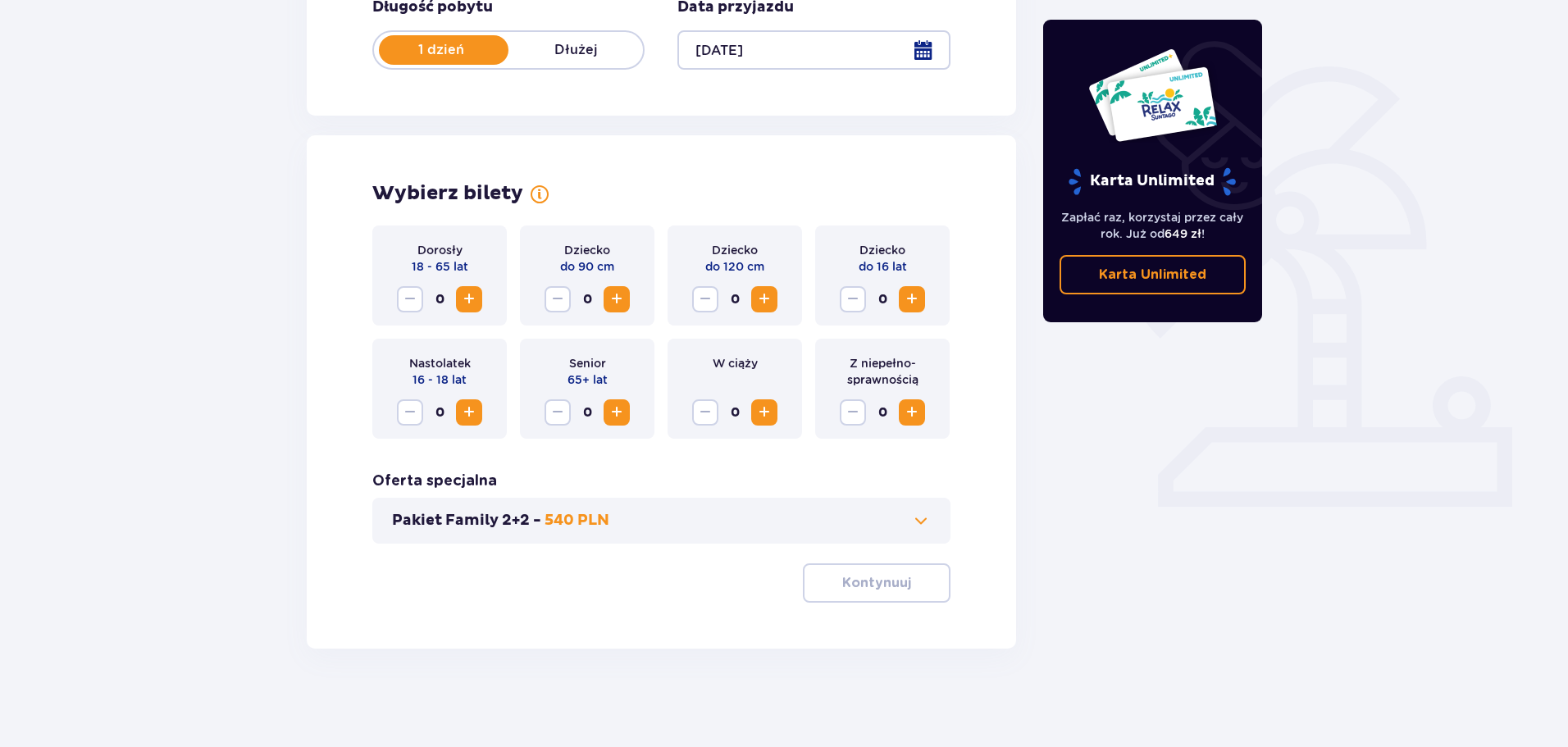
click at [469, 302] on span "Zwiększ" at bounding box center [468, 299] width 19 height 19
click at [931, 583] on button "Kontynuuj" at bounding box center [877, 583] width 147 height 40
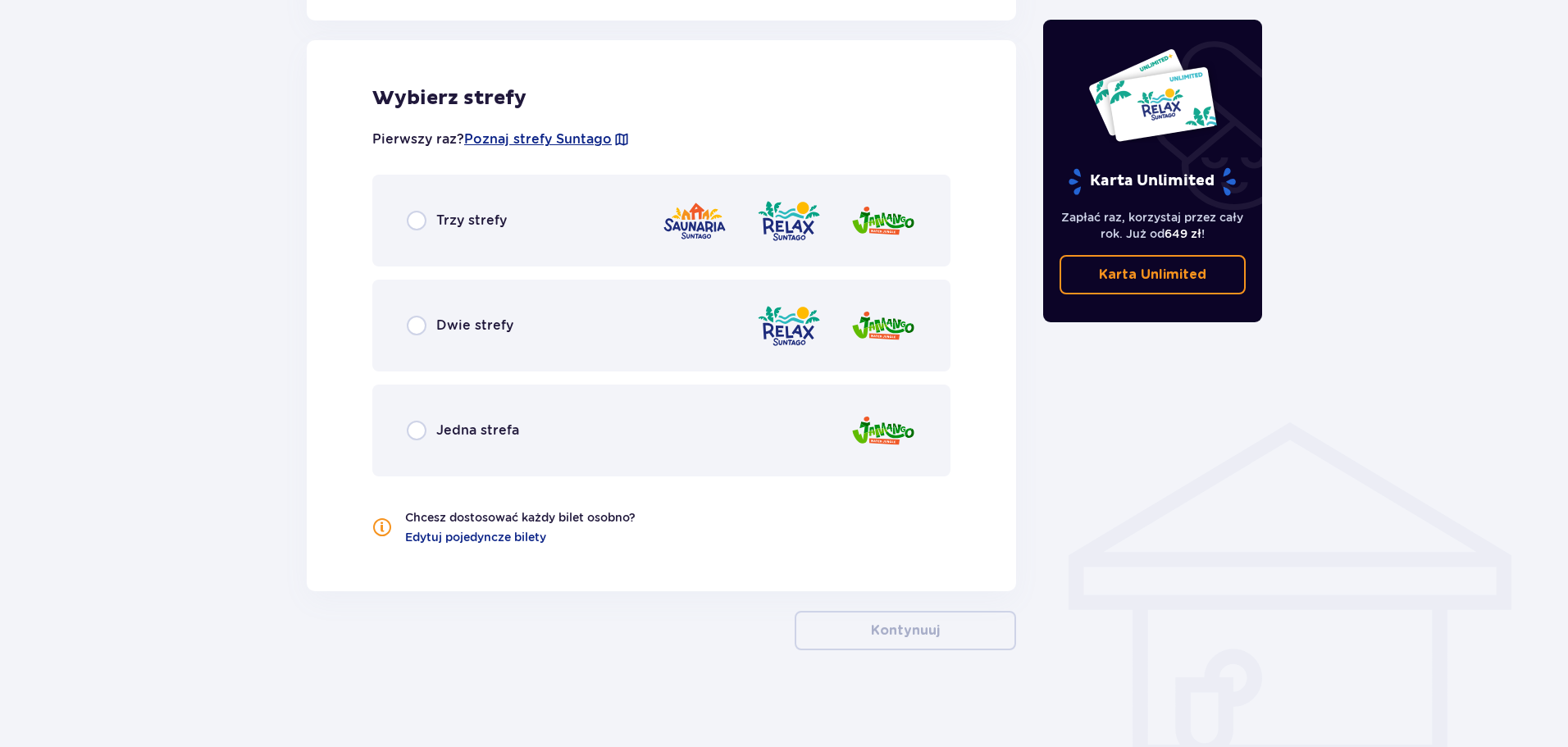
scroll to position [910, 0]
click at [454, 327] on span "Dwie strefy" at bounding box center [475, 324] width 77 height 18
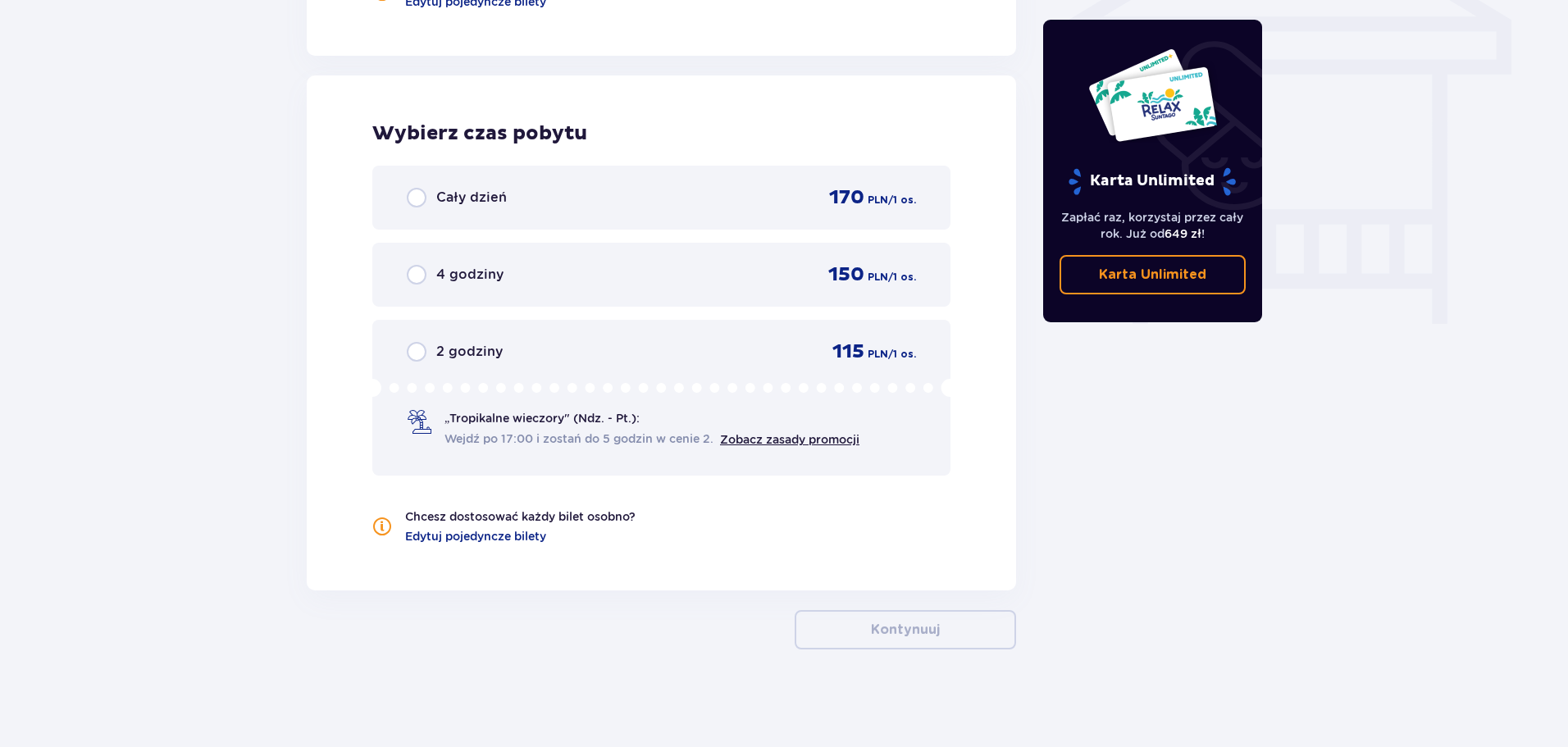
scroll to position [1446, 0]
click at [432, 359] on div "2 godziny" at bounding box center [455, 350] width 96 height 19
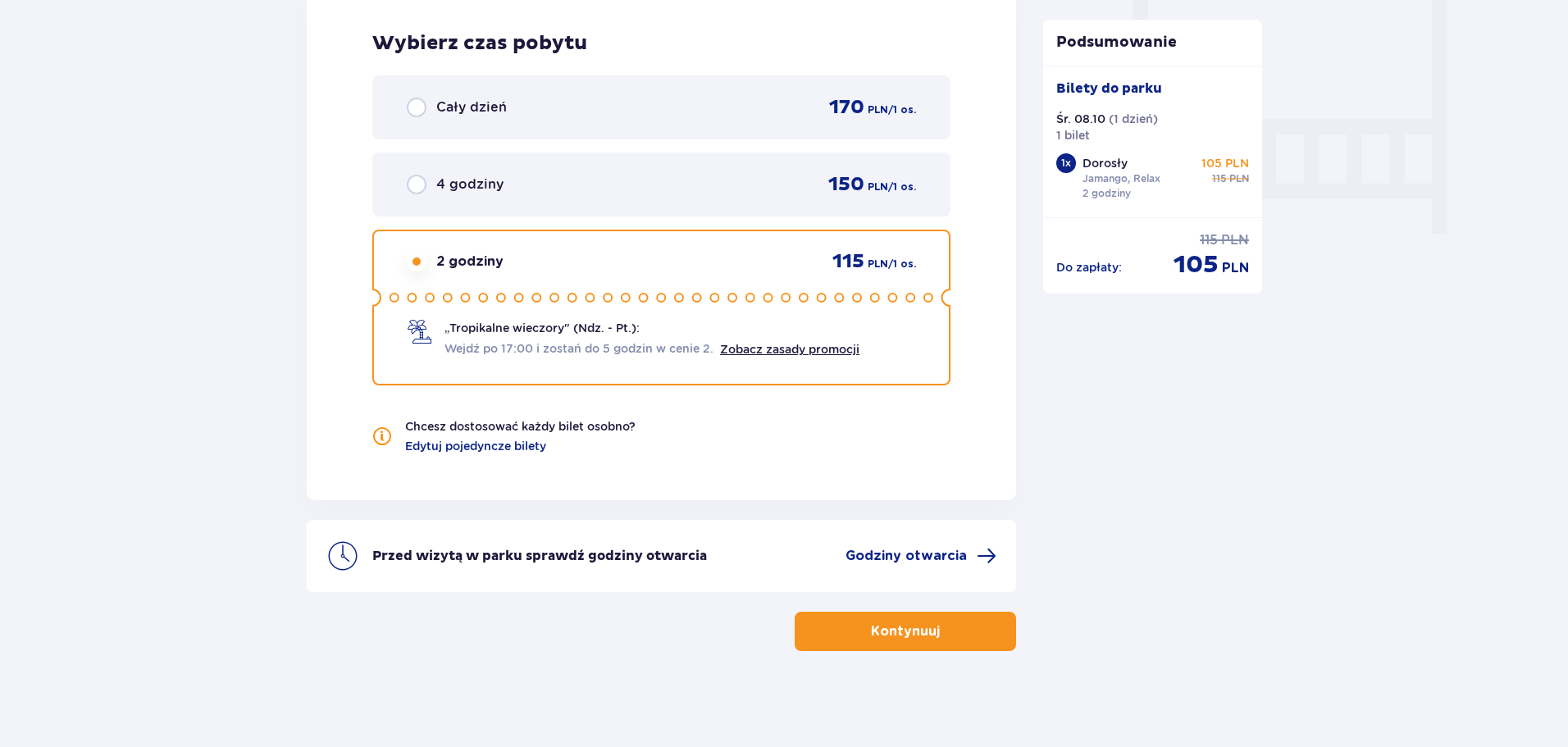
scroll to position [1538, 0]
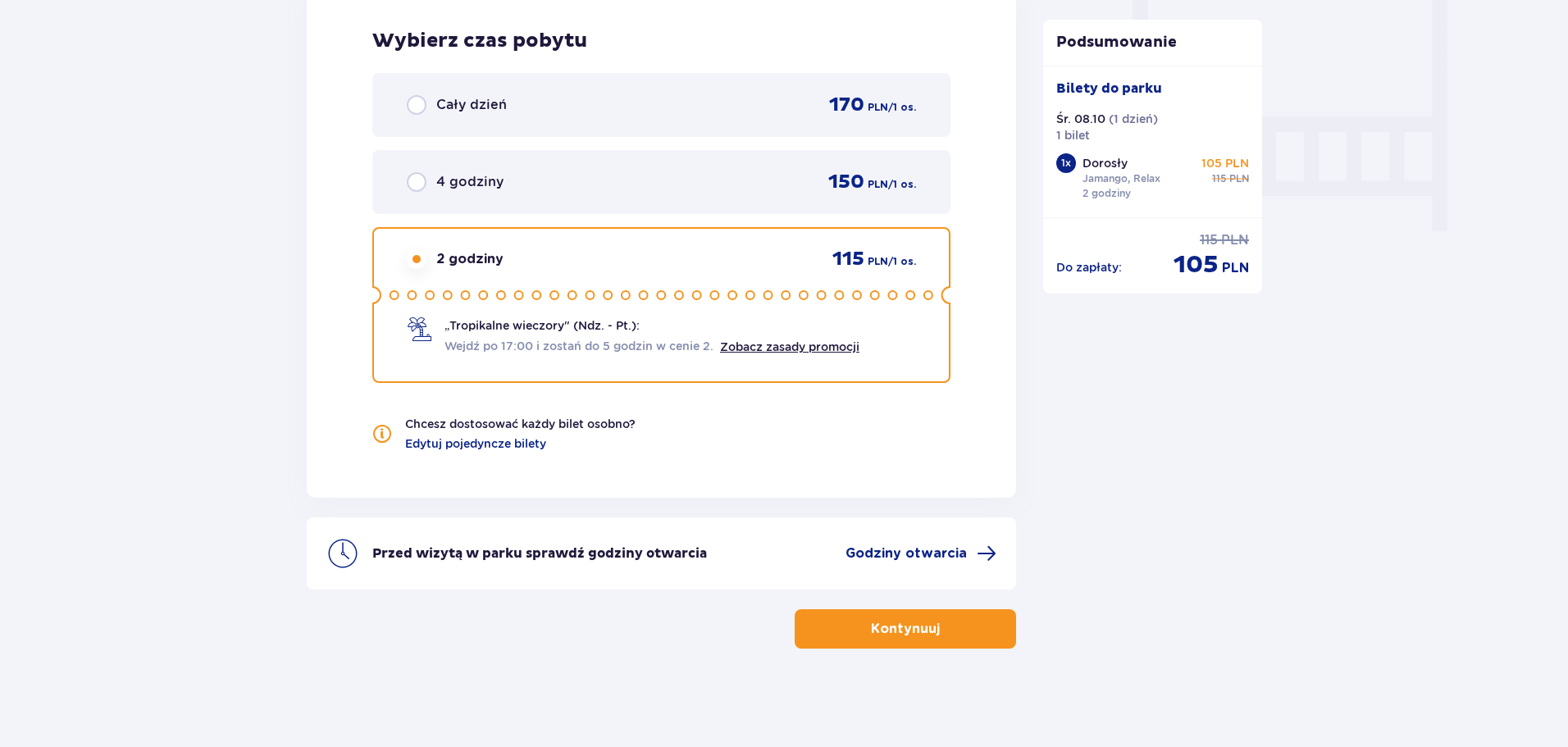
click at [940, 627] on span "button" at bounding box center [942, 628] width 19 height 19
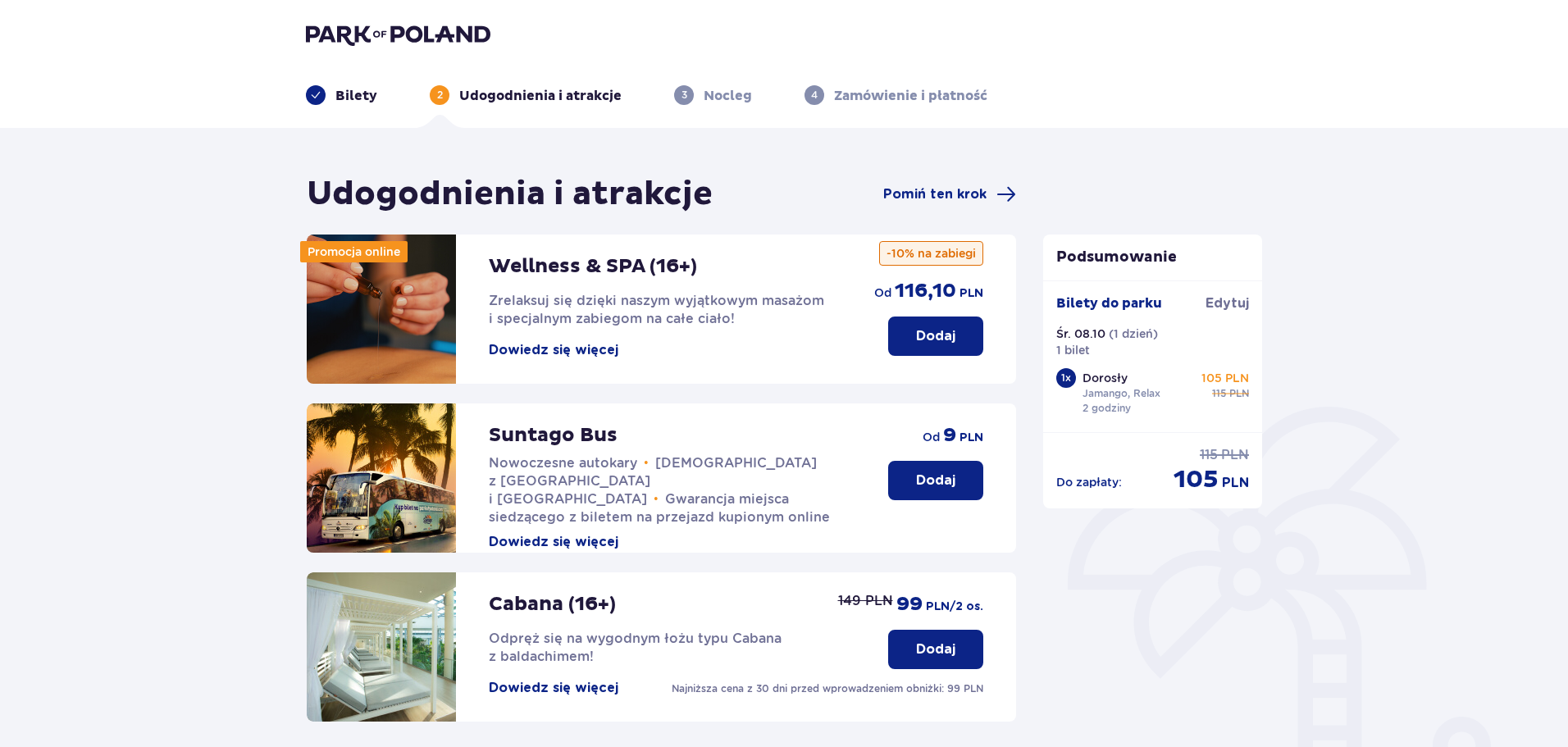
click at [920, 480] on p "Dodaj" at bounding box center [936, 480] width 40 height 18
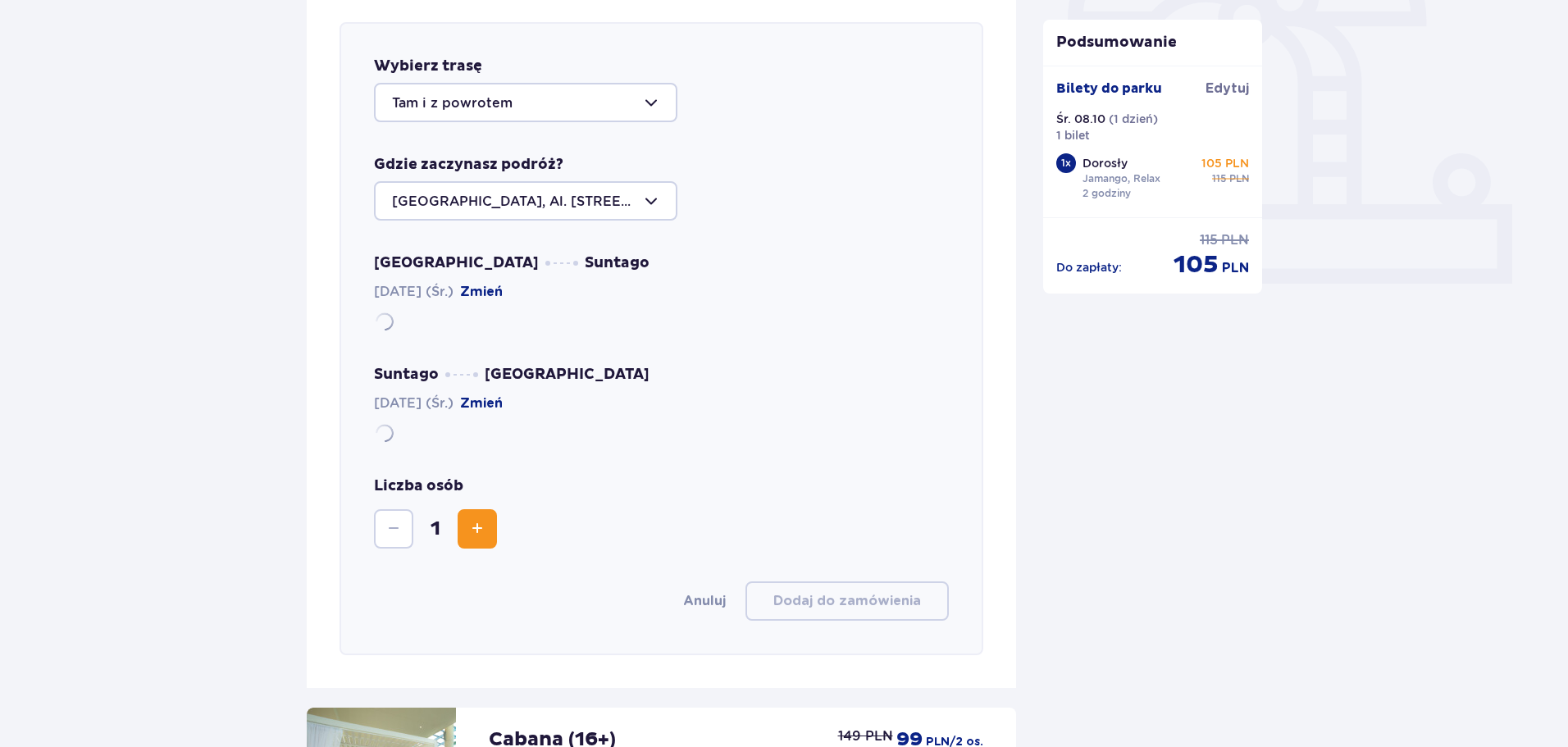
scroll to position [566, 0]
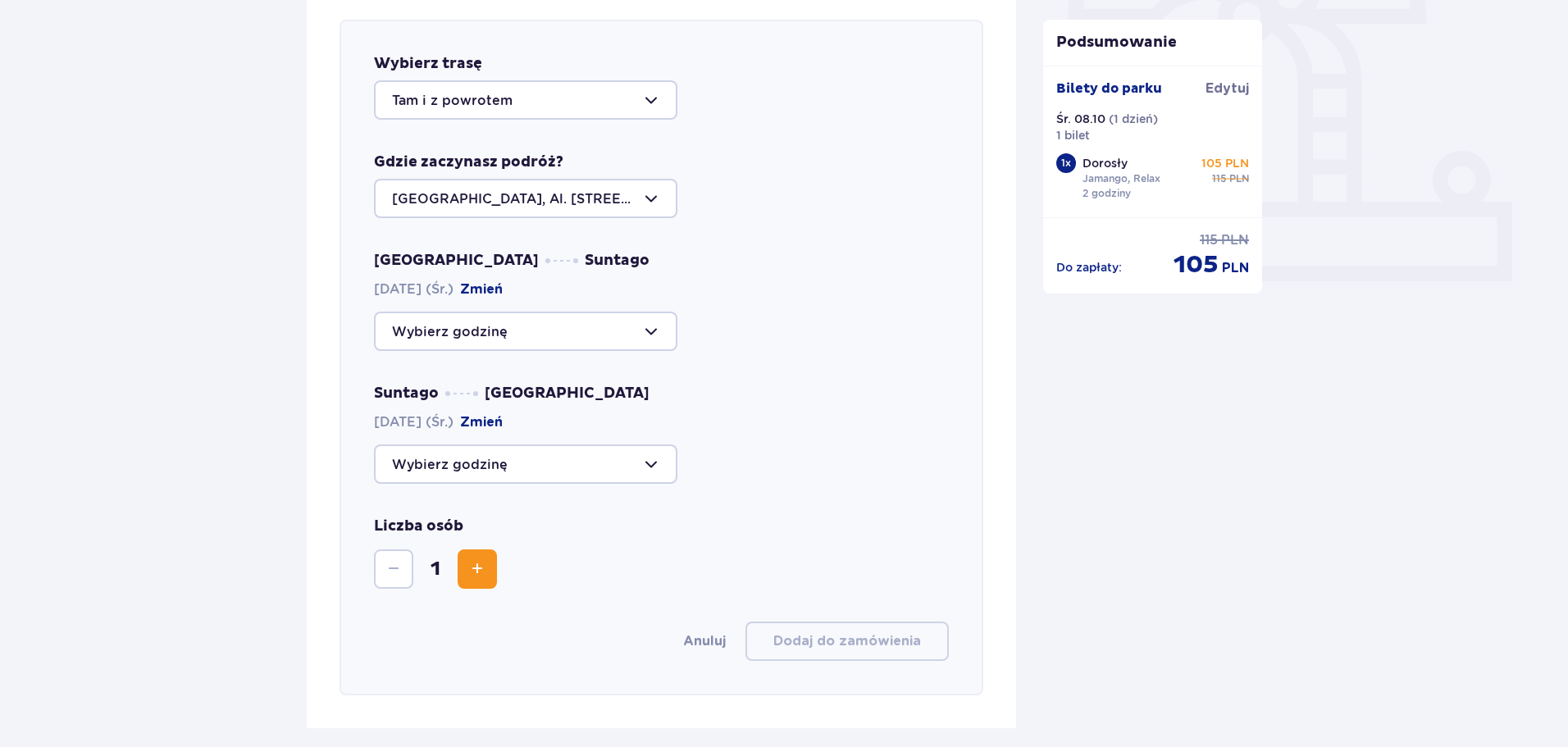
click at [549, 335] on div at bounding box center [525, 331] width 303 height 40
click at [486, 494] on p "Zostało 41 miejsc" at bounding box center [499, 491] width 116 height 18
type input "16:15"
click at [532, 467] on div at bounding box center [525, 464] width 303 height 40
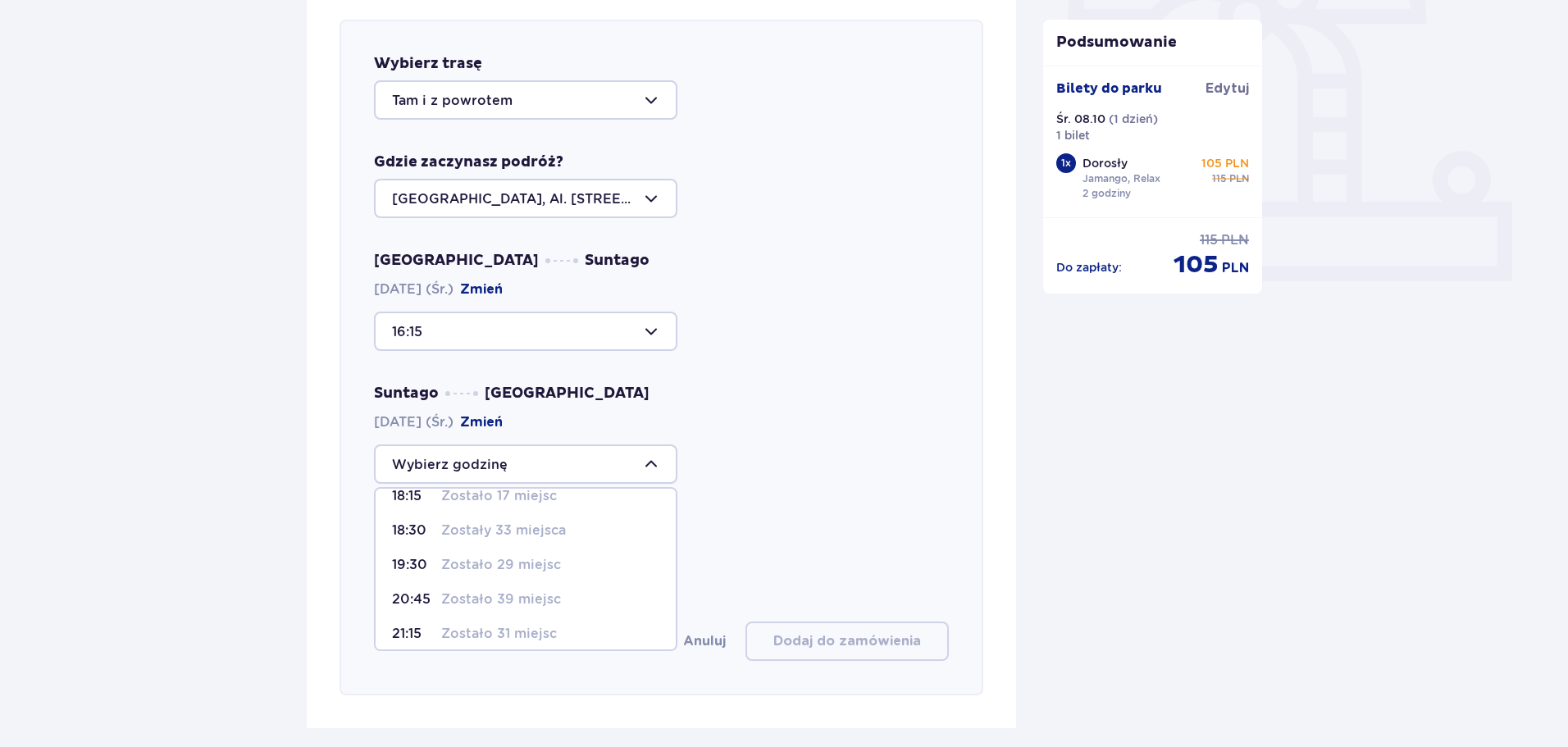
scroll to position [28, 0]
click at [506, 631] on p "Zostało 31 miejsc" at bounding box center [499, 624] width 115 height 18
type input "21:15"
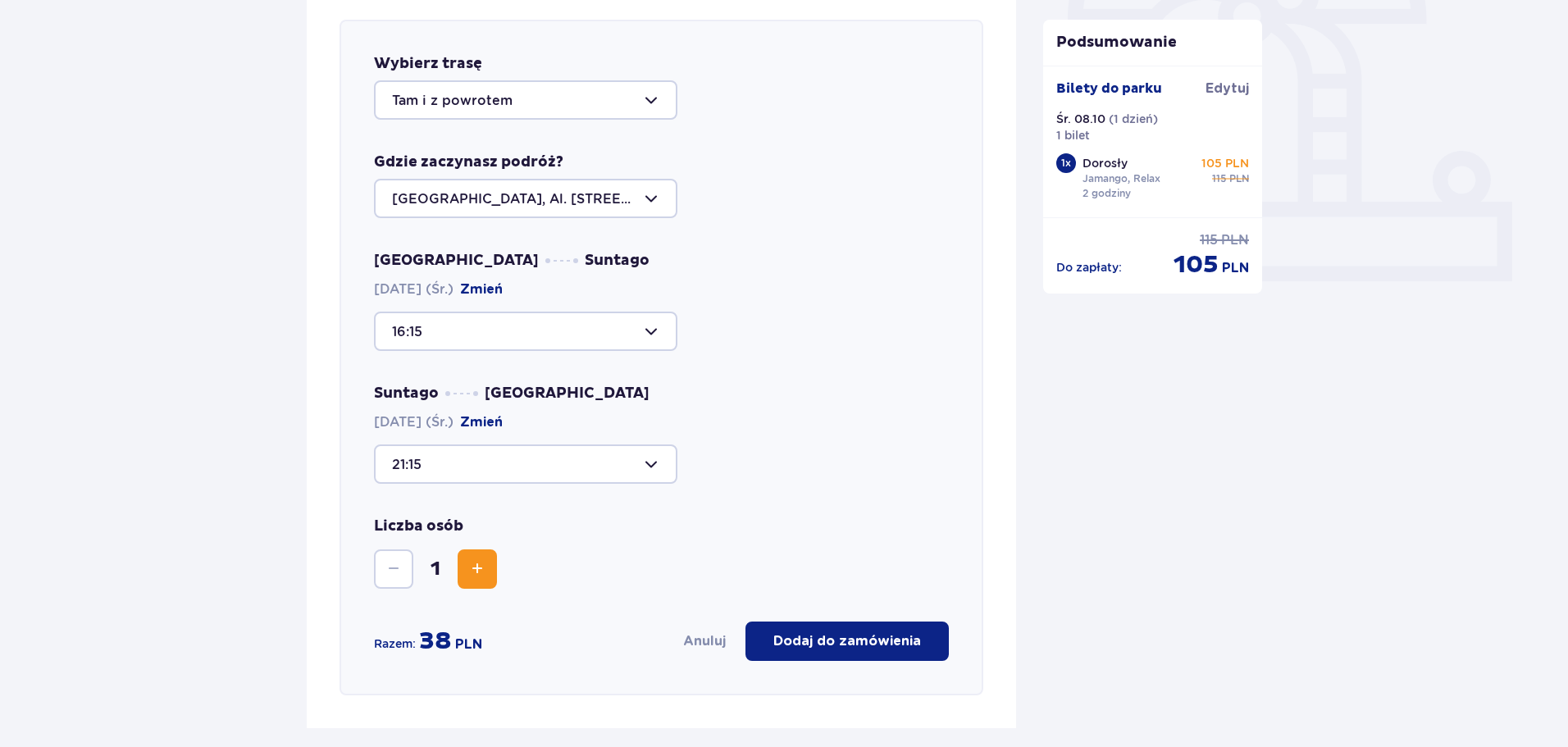
click at [469, 561] on span "Zwiększ" at bounding box center [477, 568] width 19 height 19
click at [903, 641] on p "Dodaj do zamówienia" at bounding box center [847, 641] width 147 height 18
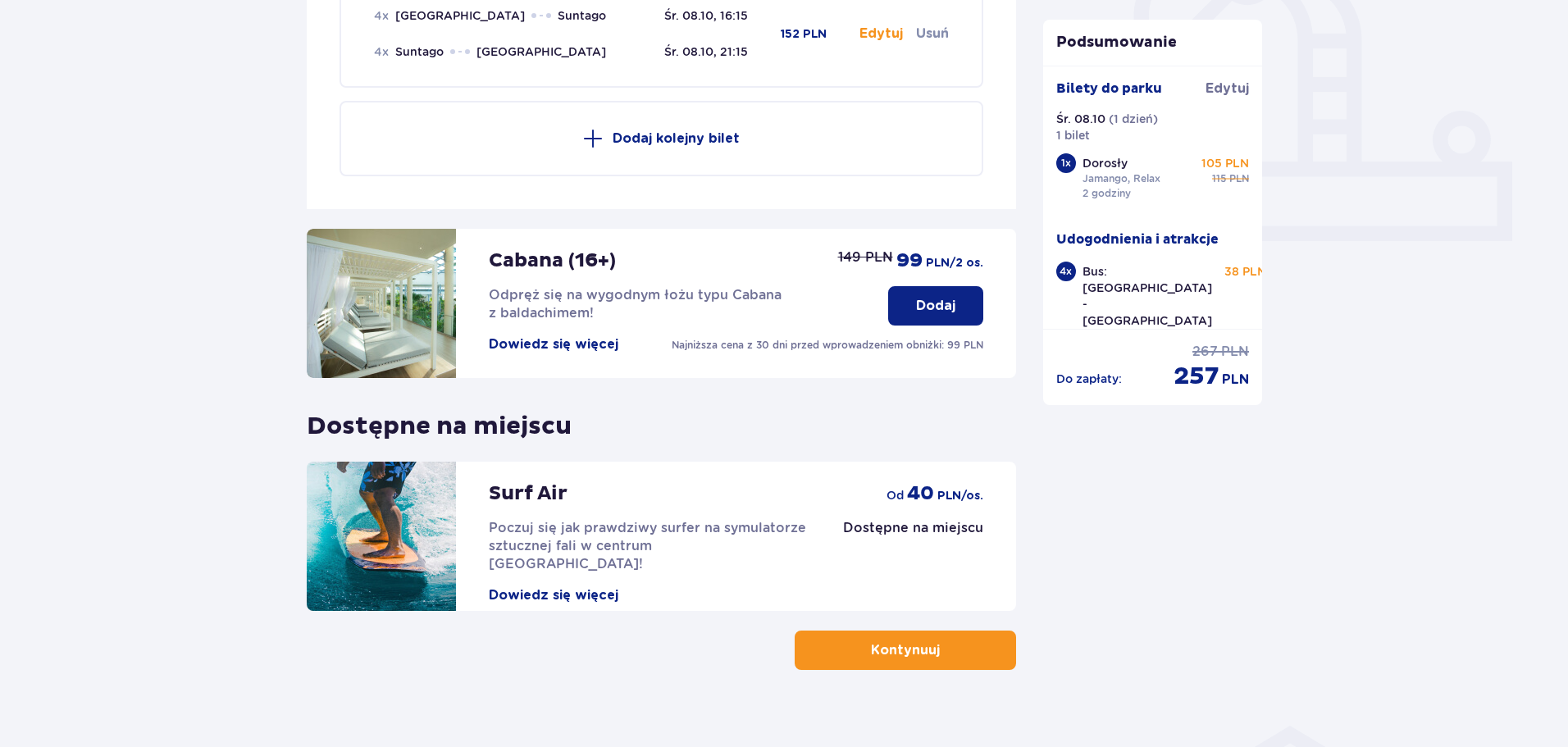
scroll to position [627, 0]
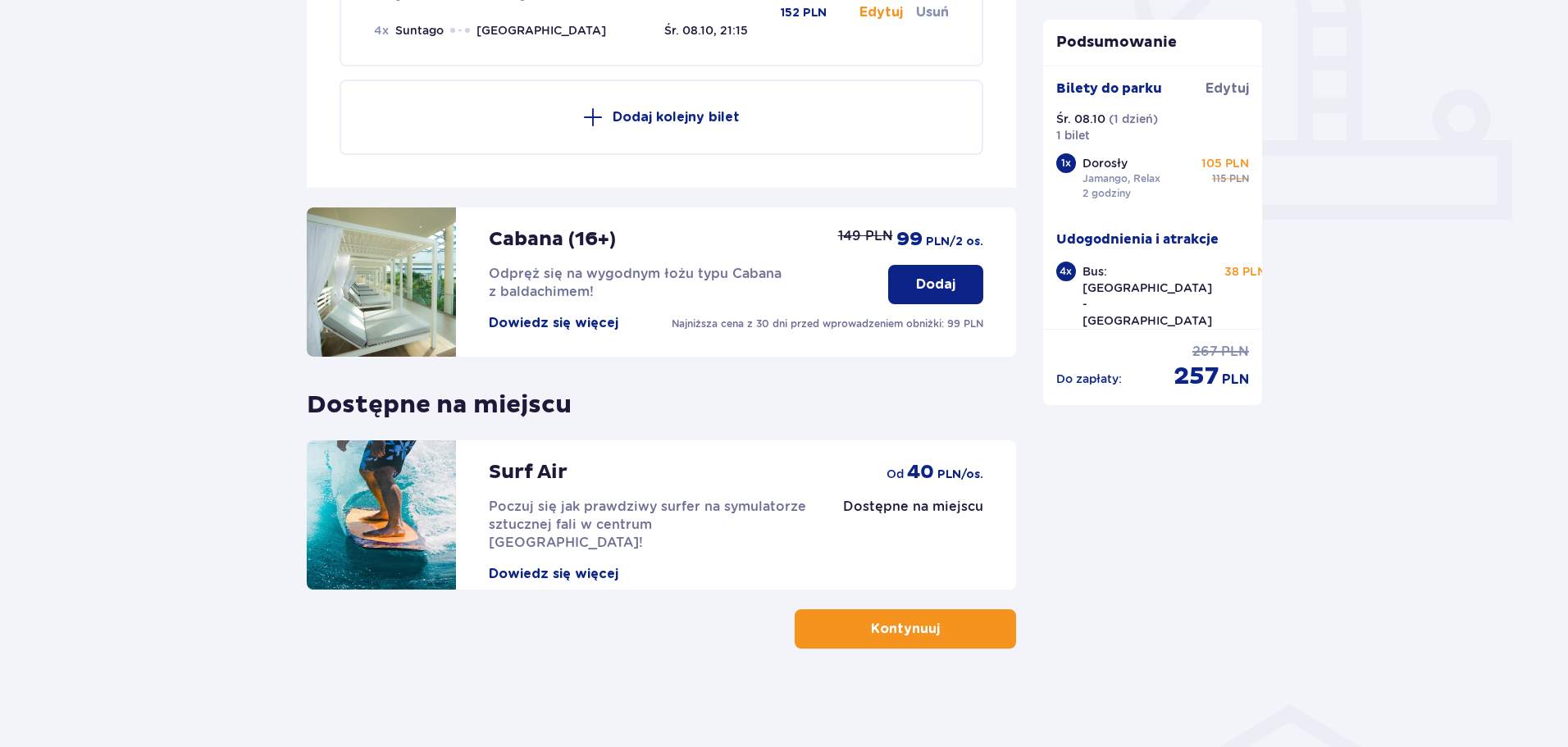
click at [961, 624] on button "Kontynuuj" at bounding box center [905, 629] width 221 height 40
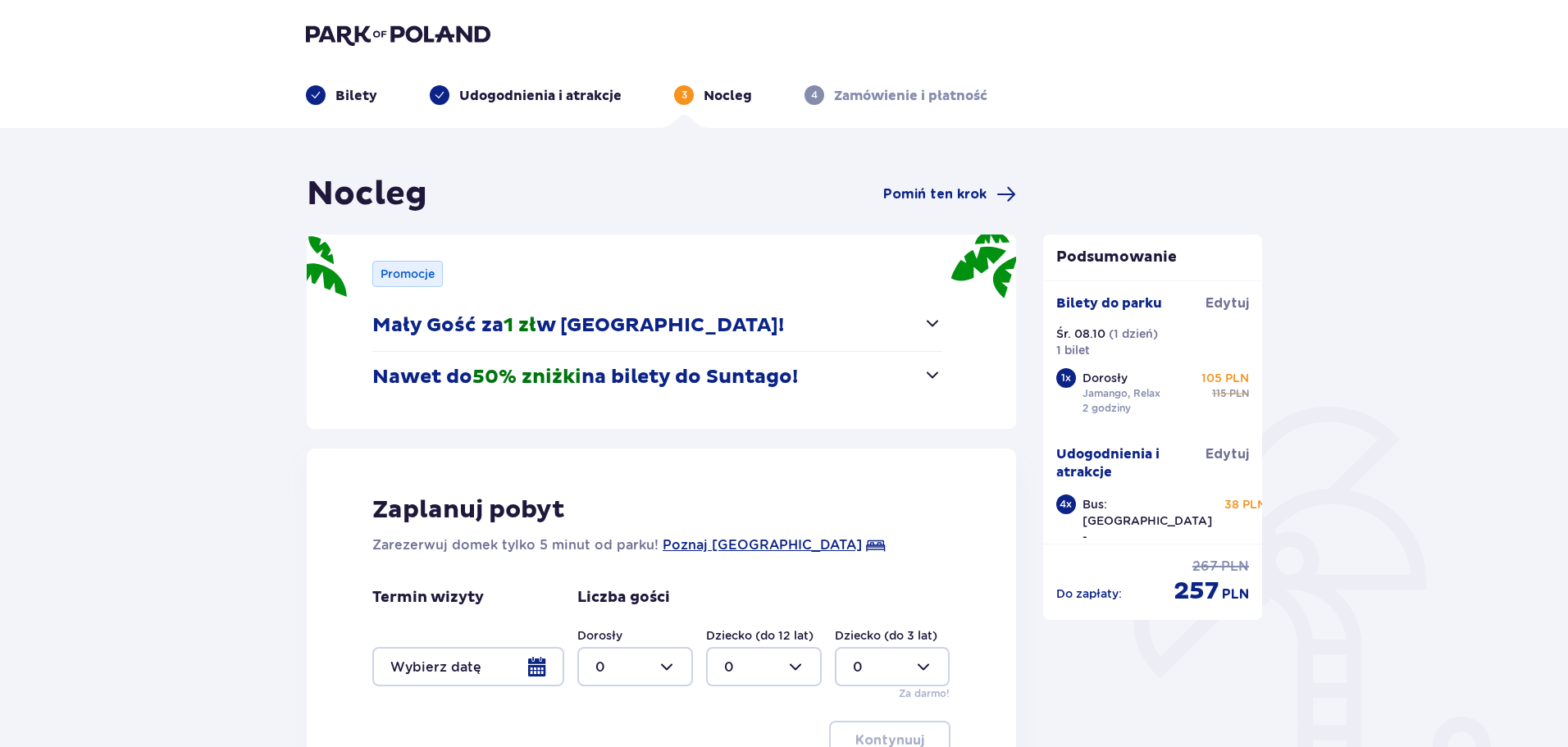
click at [931, 388] on button "Nawet do 50% zniżki na bilety do Suntago!" at bounding box center [657, 377] width 570 height 51
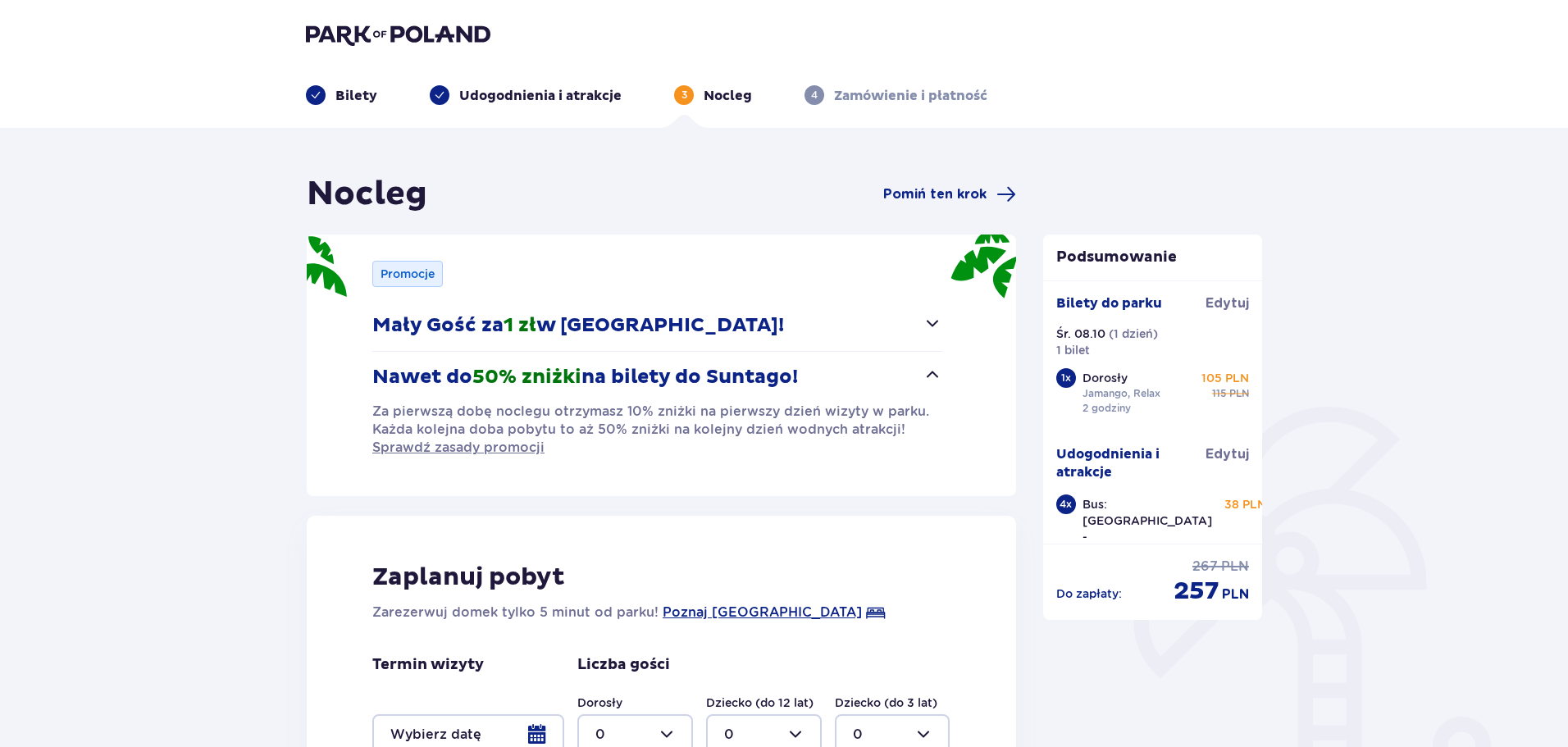
click at [931, 379] on span "button" at bounding box center [932, 374] width 19 height 19
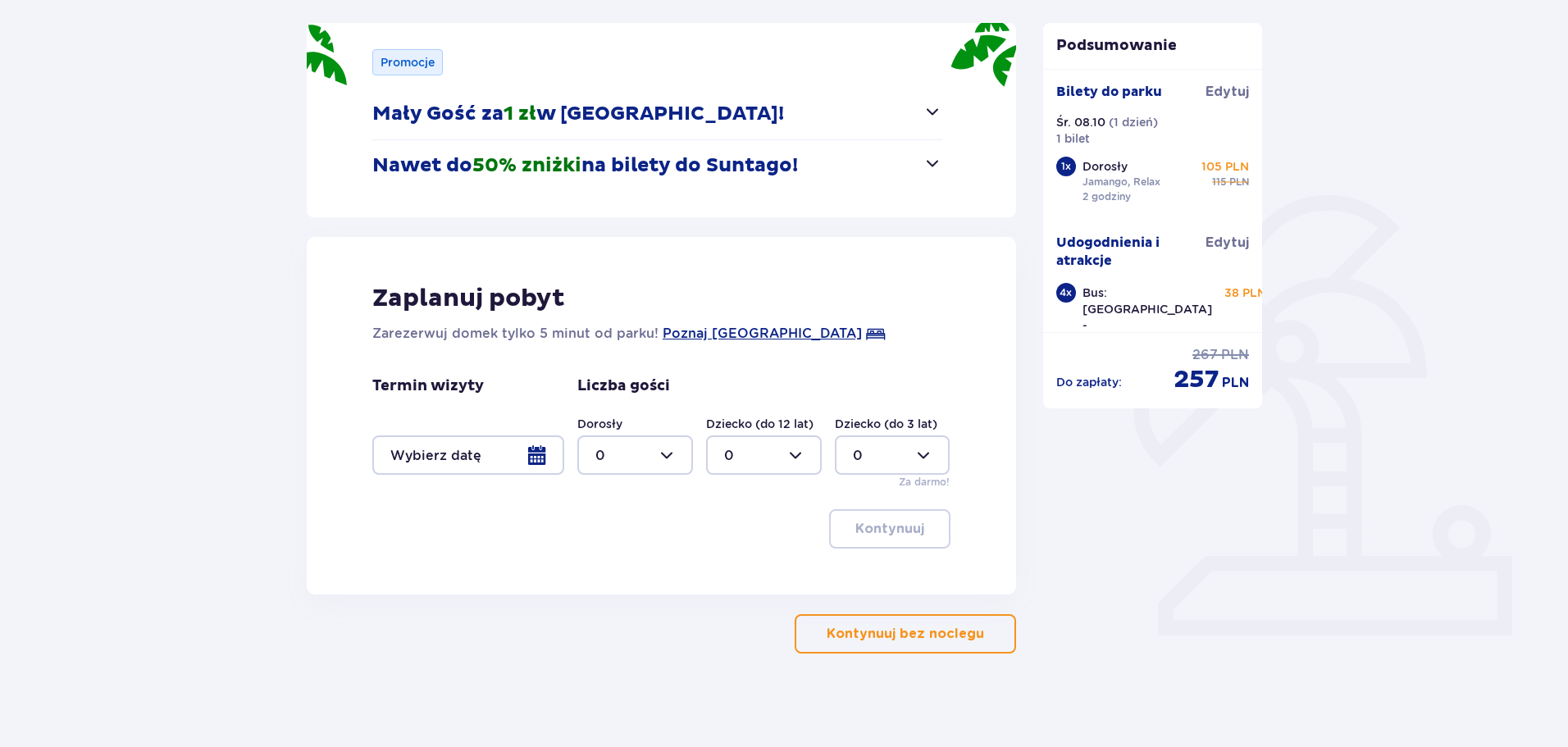
scroll to position [216, 0]
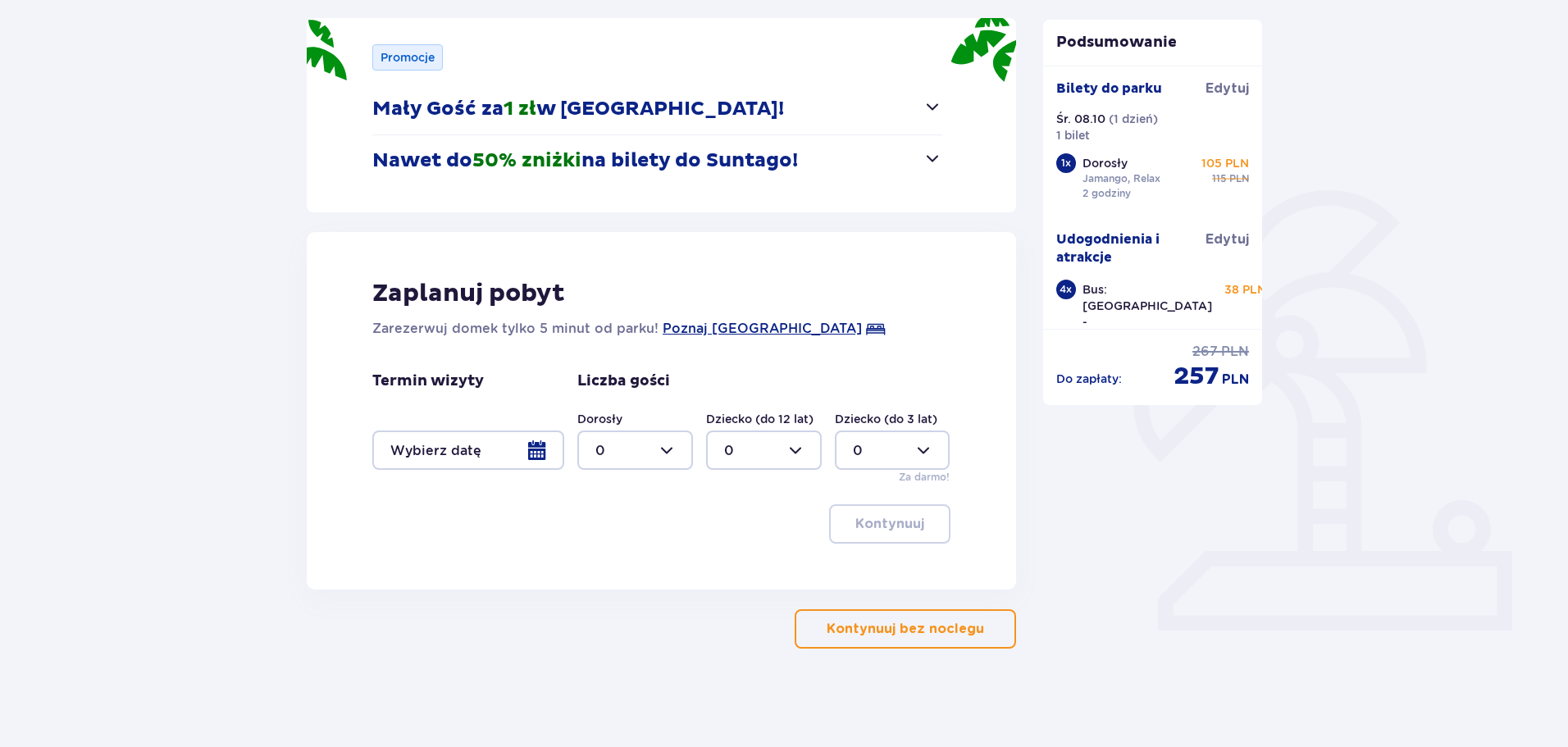
click at [947, 637] on p "Kontynuuj bez noclegu" at bounding box center [905, 628] width 157 height 18
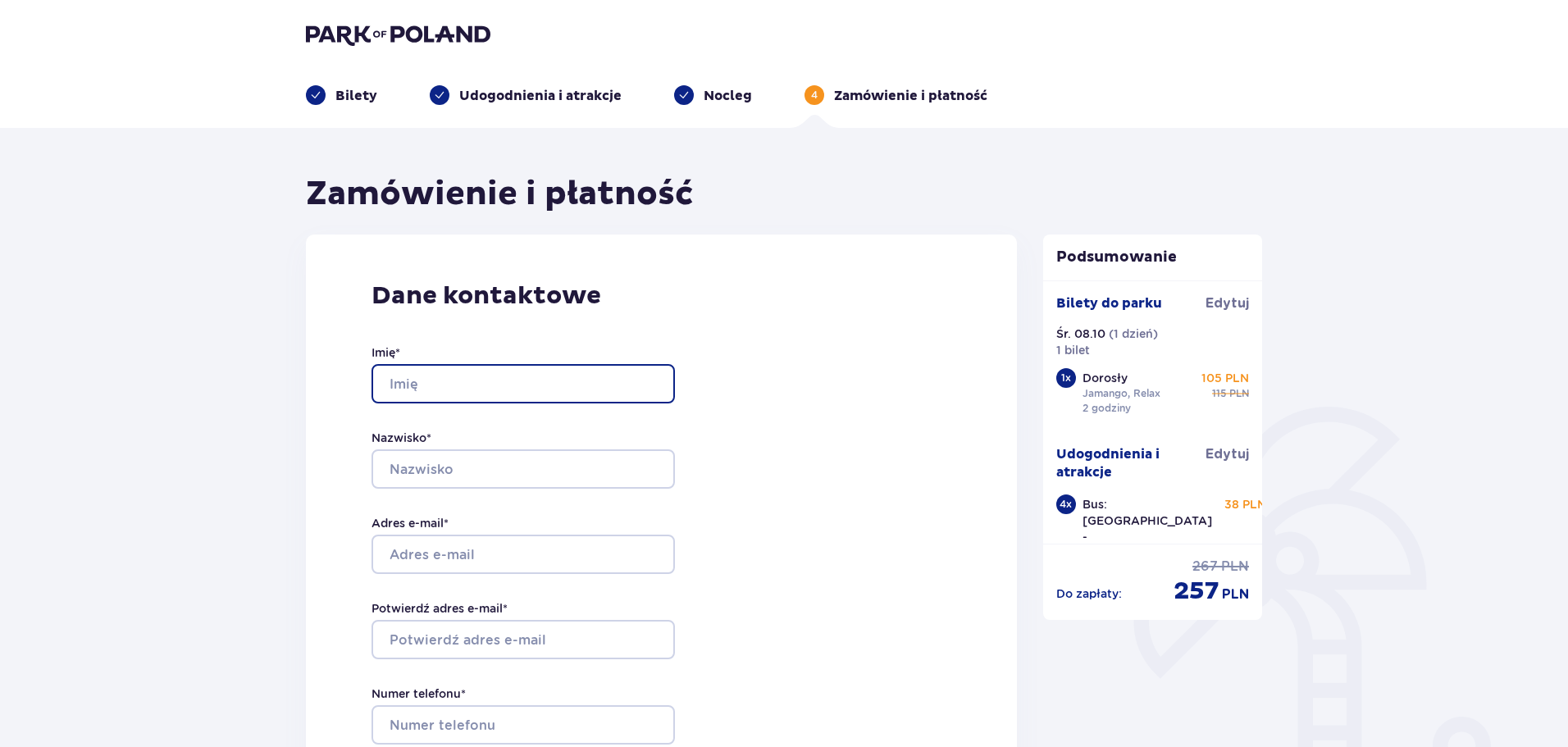
click at [470, 372] on input "Imię *" at bounding box center [523, 383] width 303 height 40
type input "Amelia"
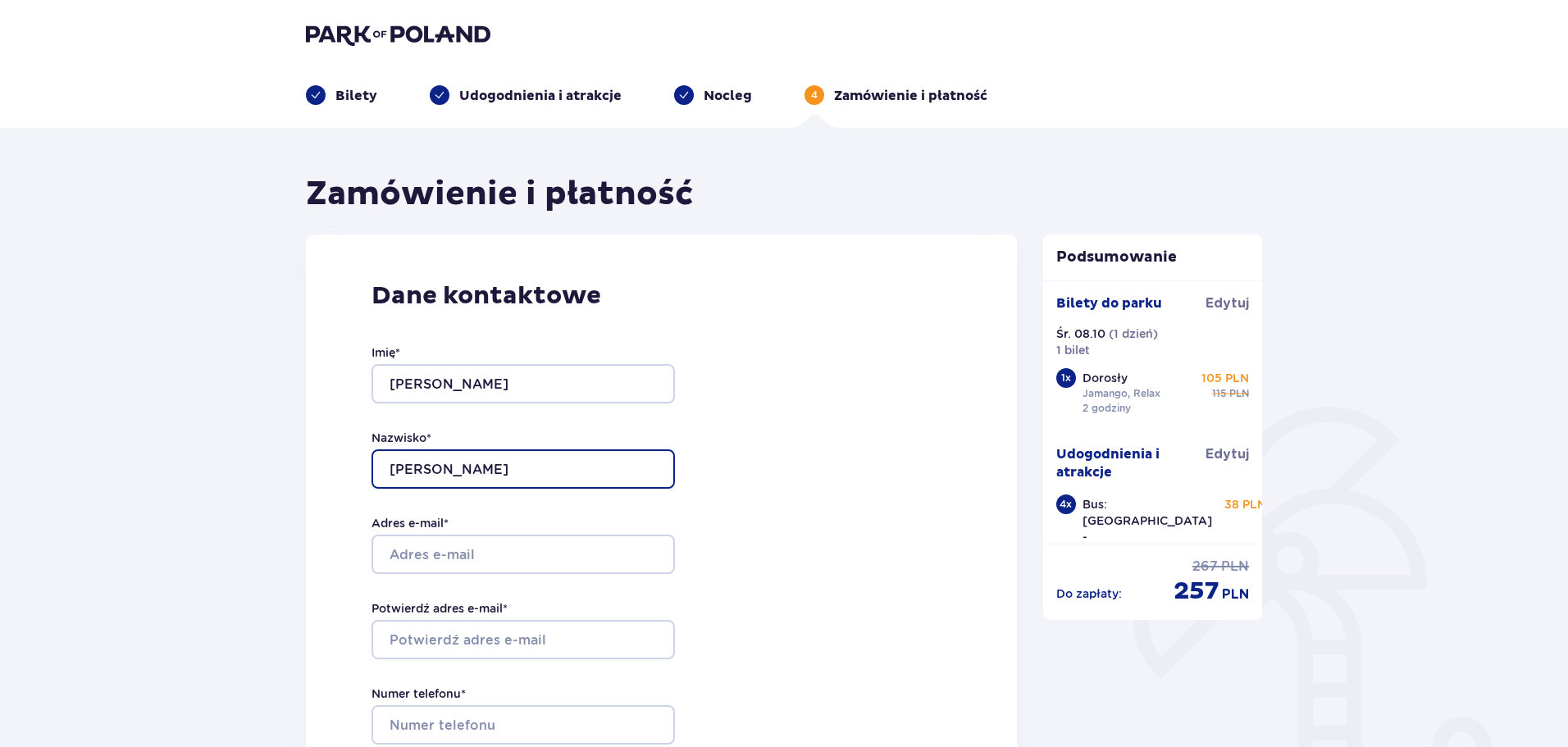
type input "Abratkiewicz"
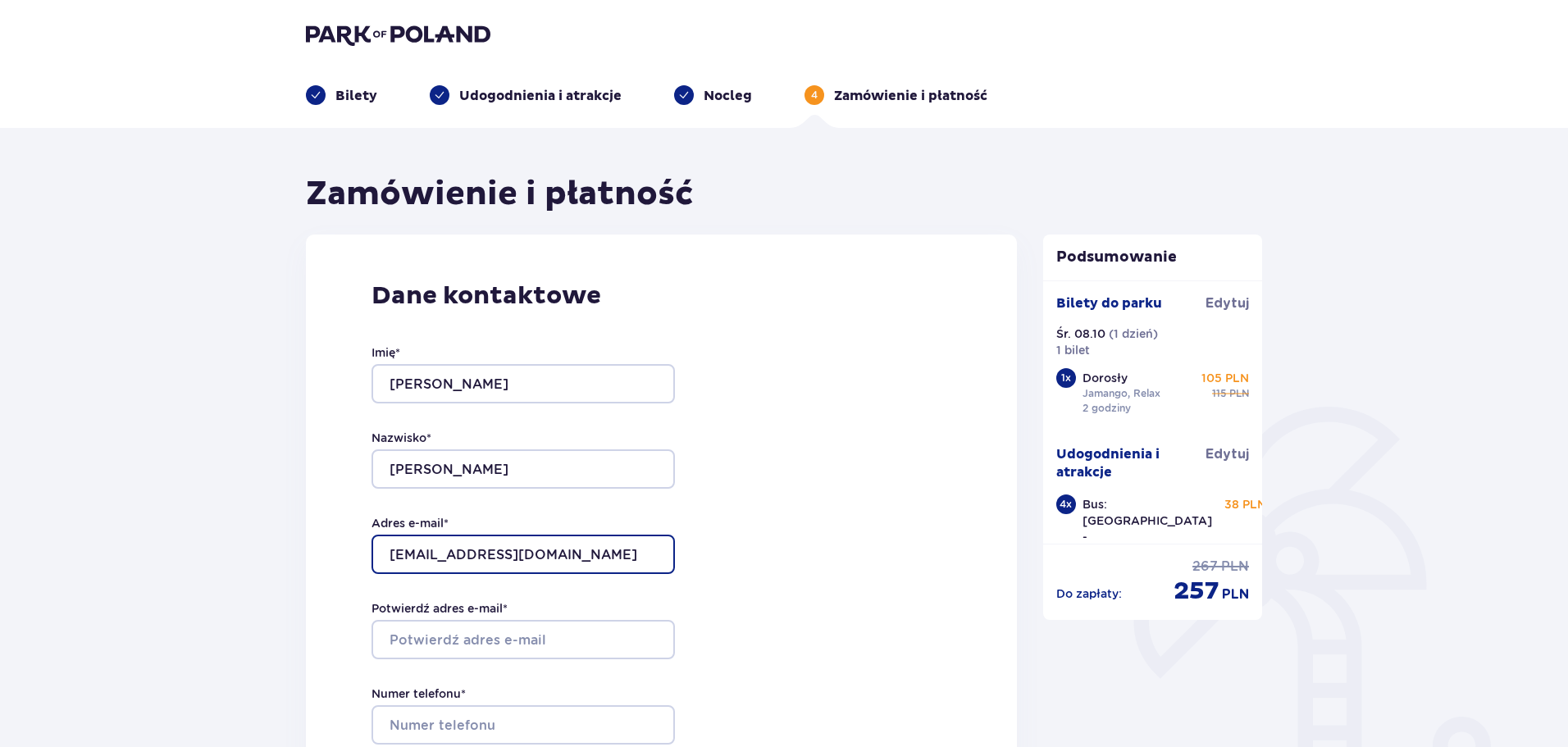
type input "[EMAIL_ADDRESS][DOMAIN_NAME]"
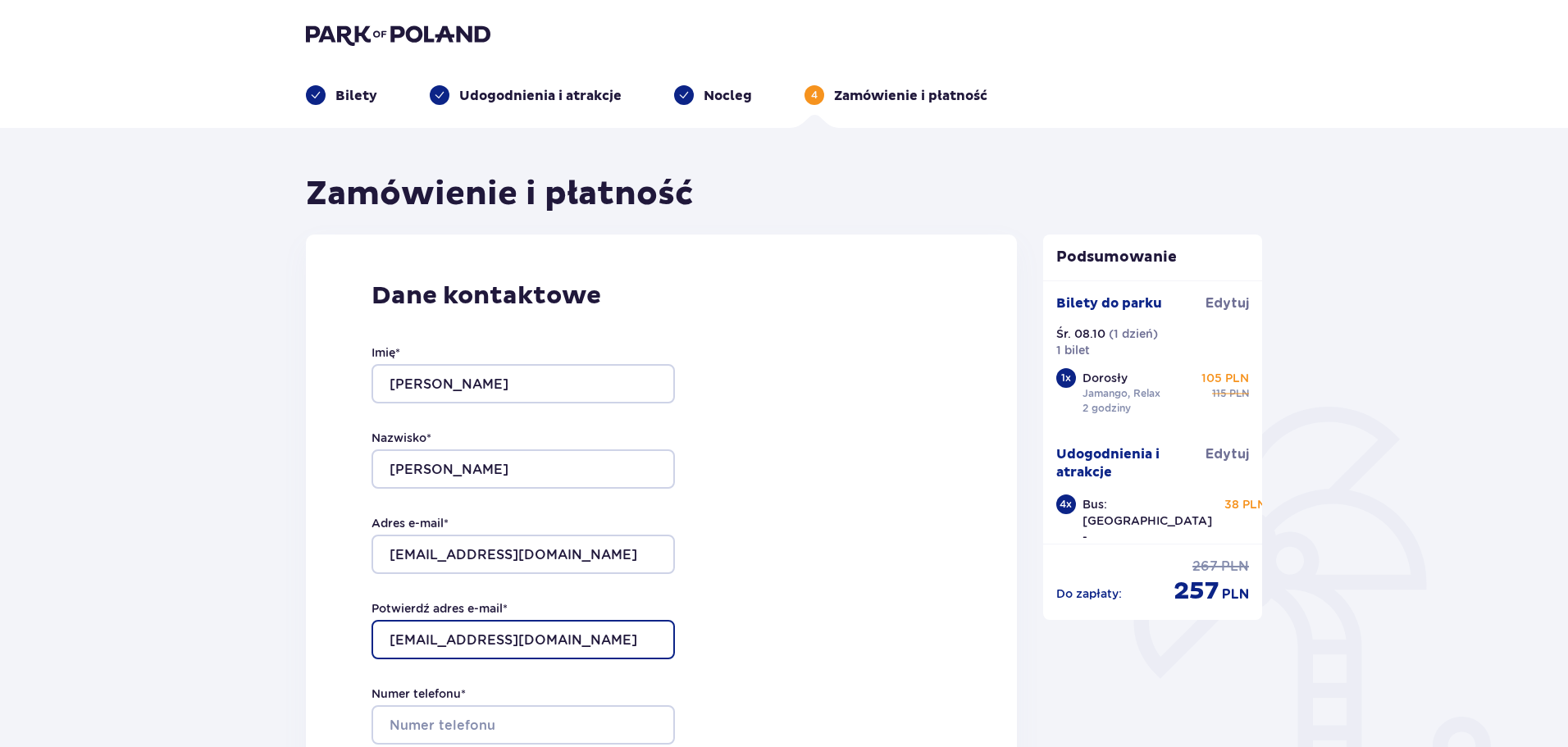
type input "[EMAIL_ADDRESS][DOMAIN_NAME]"
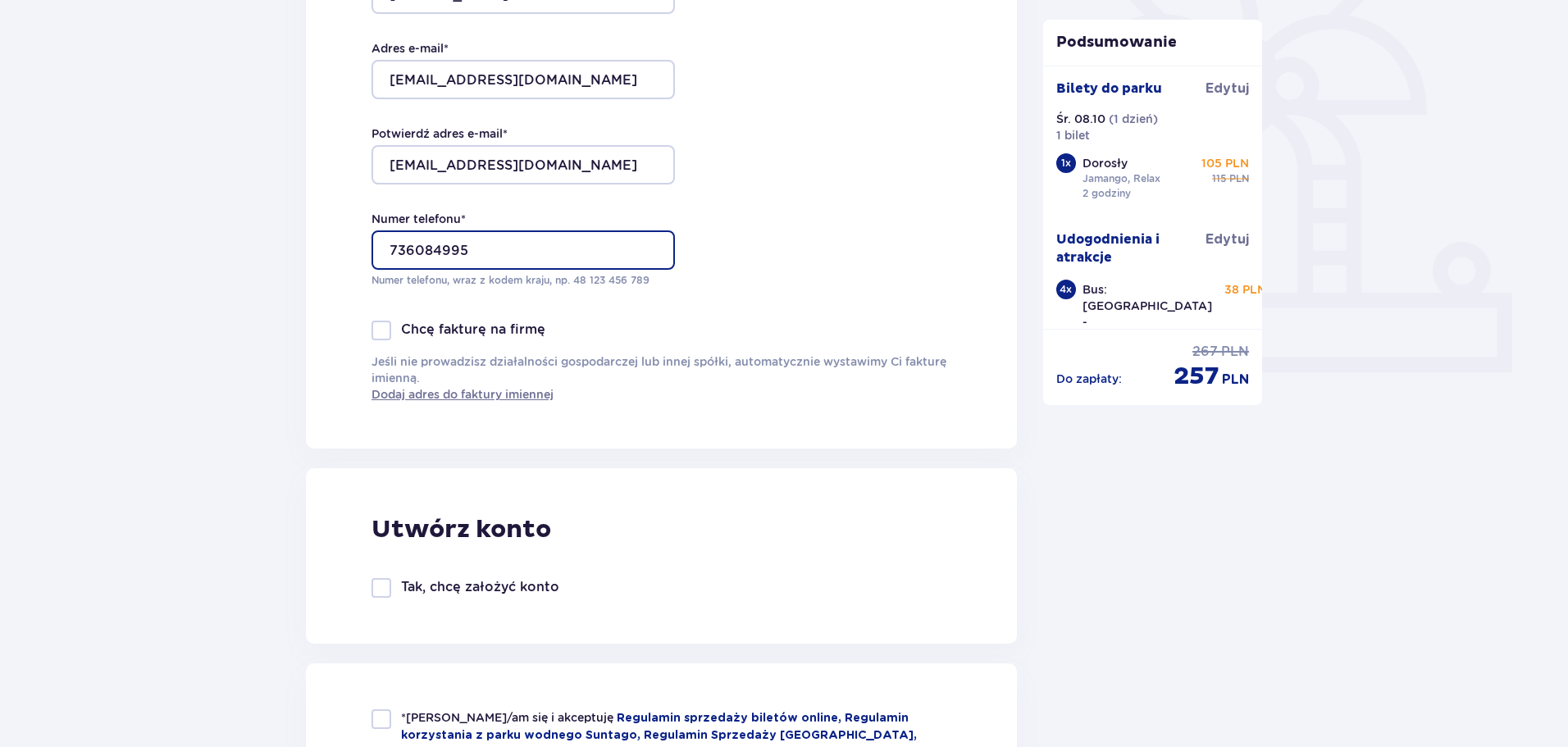
scroll to position [492, 0]
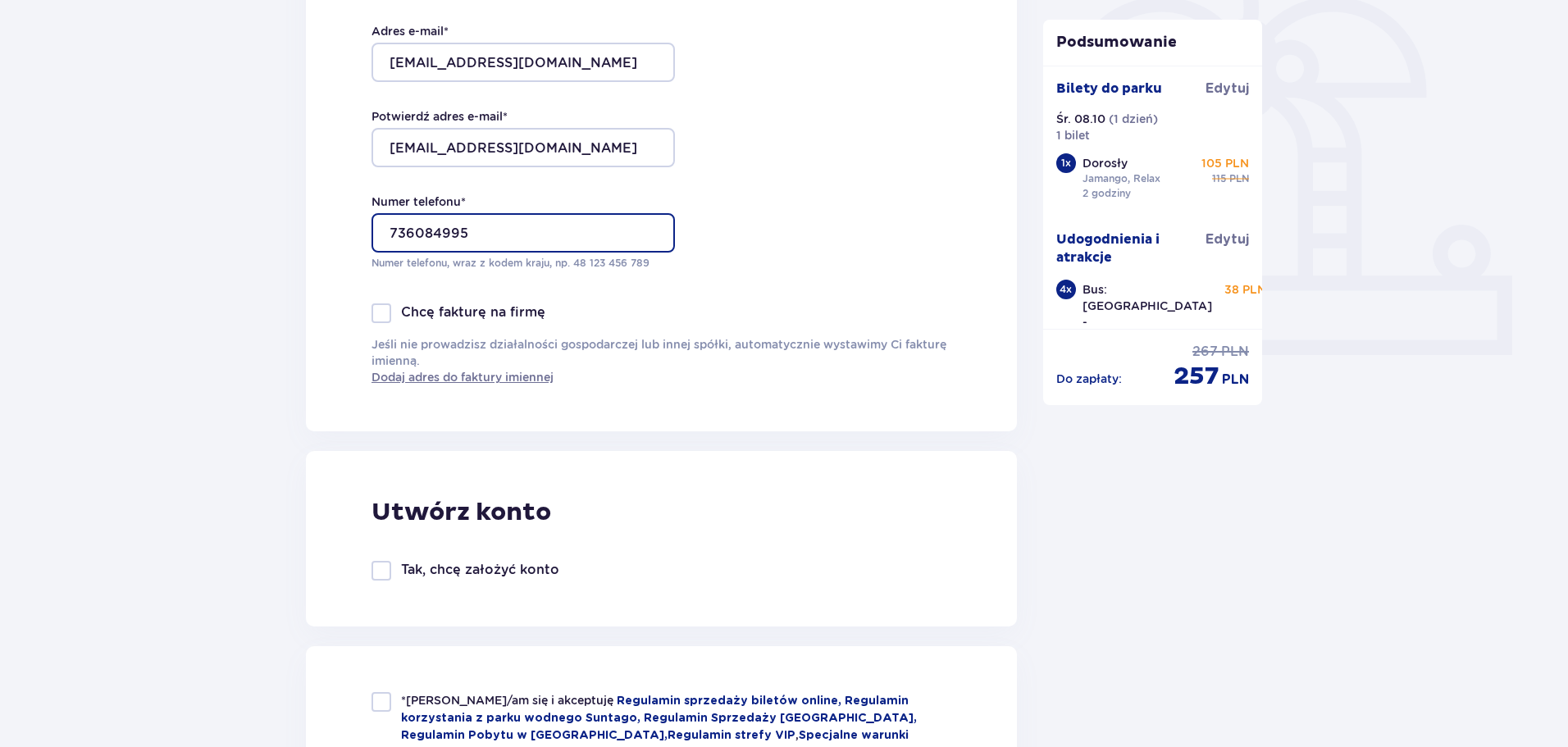
type input "736084995"
click at [378, 574] on div at bounding box center [381, 570] width 19 height 19
checkbox input "true"
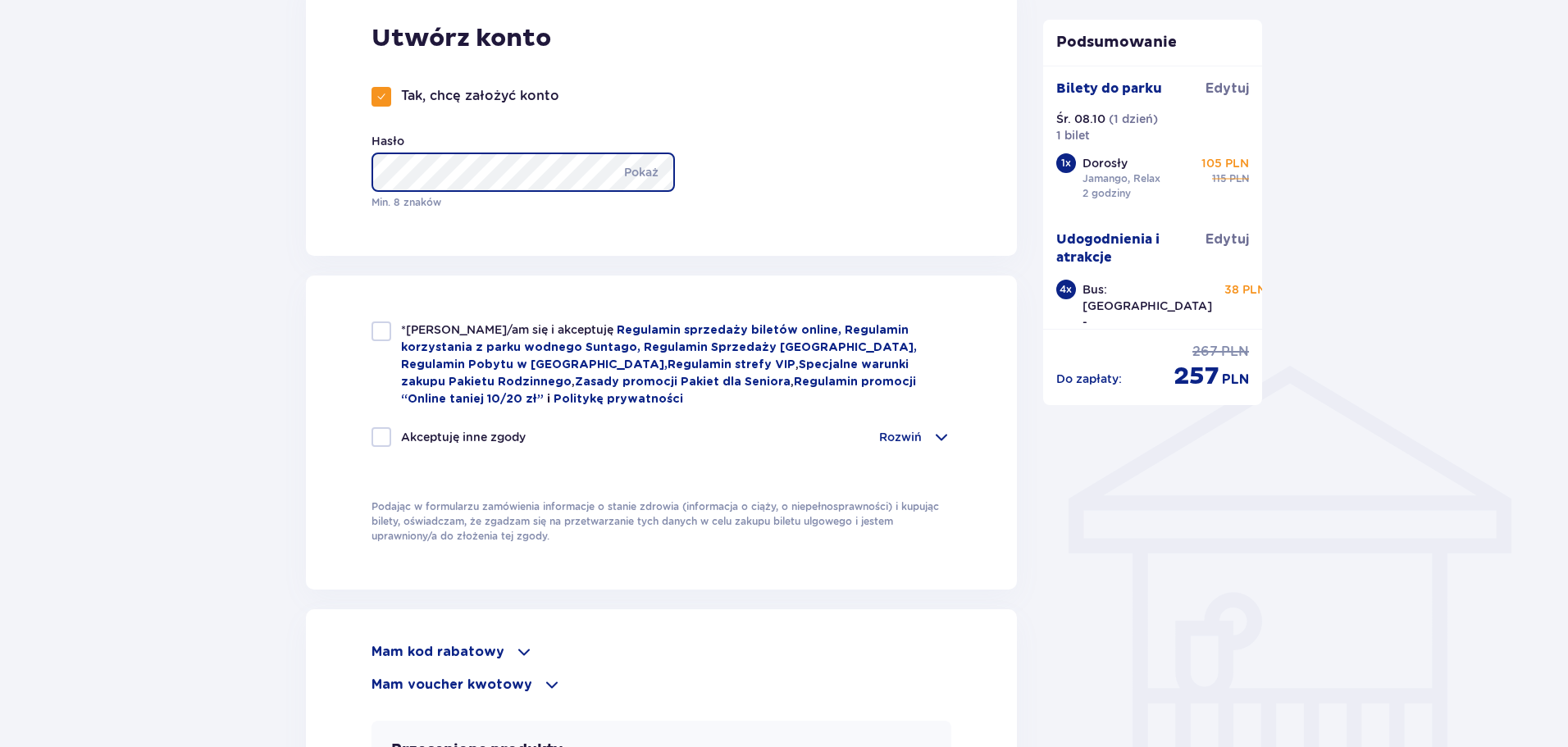
scroll to position [1066, 0]
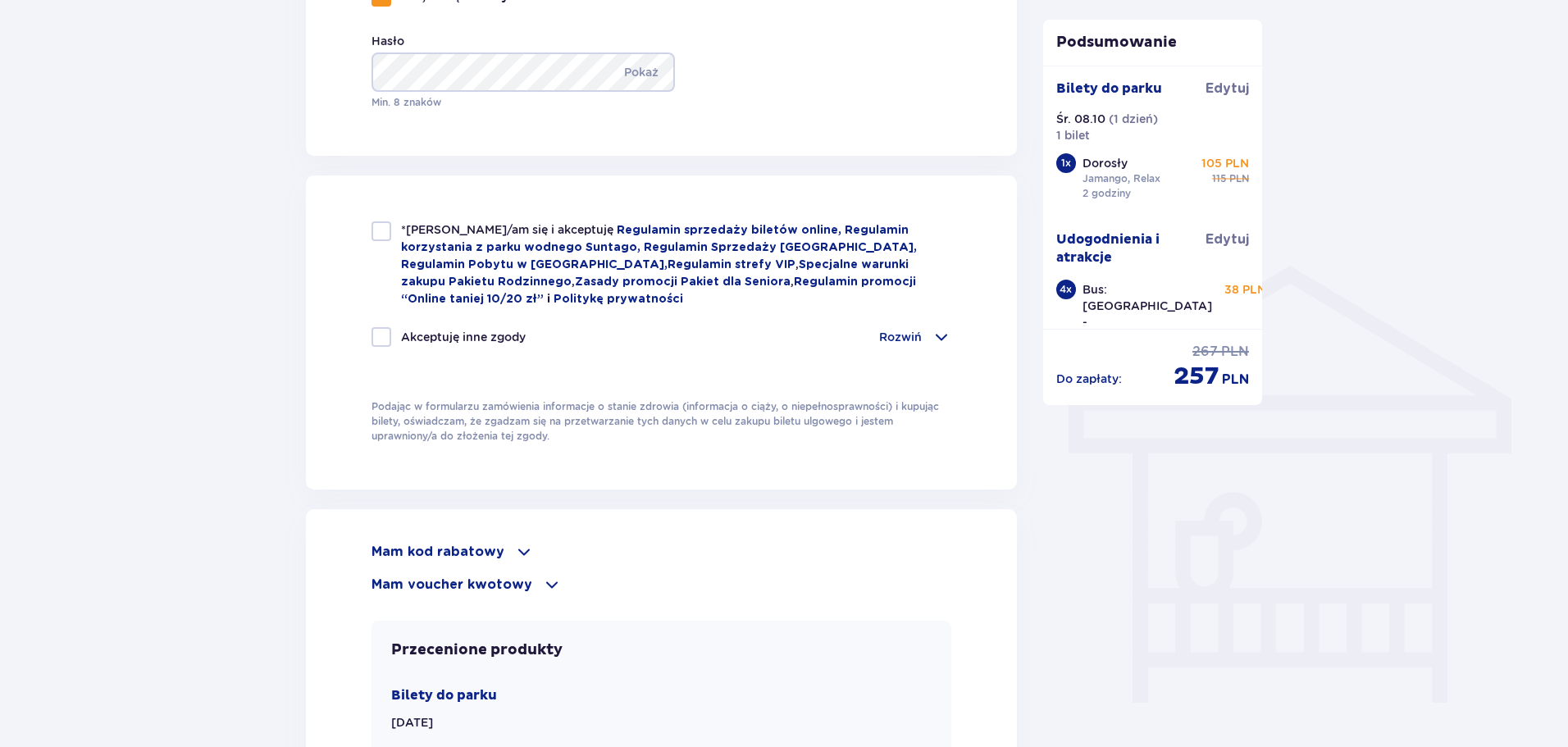
click at [383, 239] on div at bounding box center [381, 231] width 19 height 19
checkbox input "true"
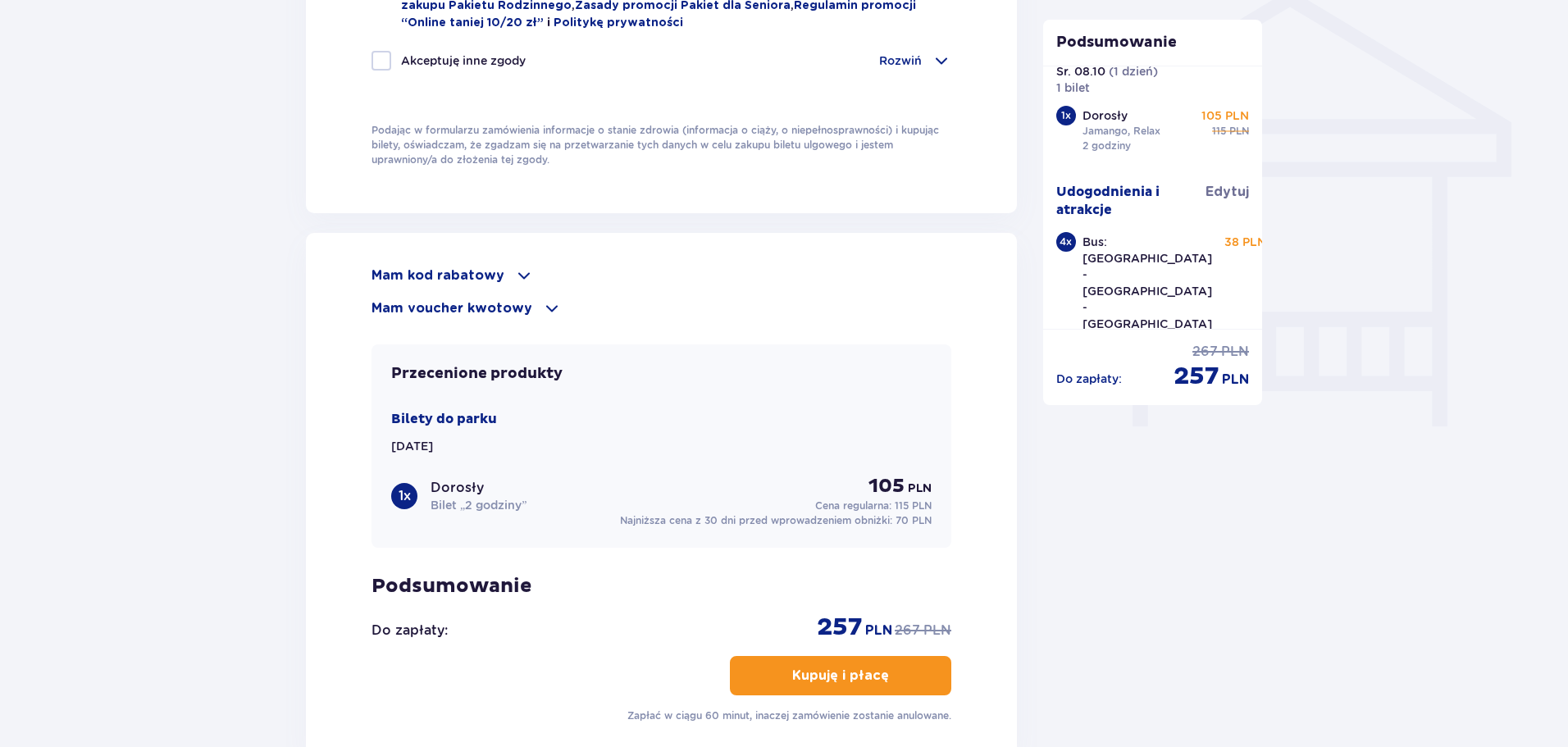
scroll to position [1529, 0]
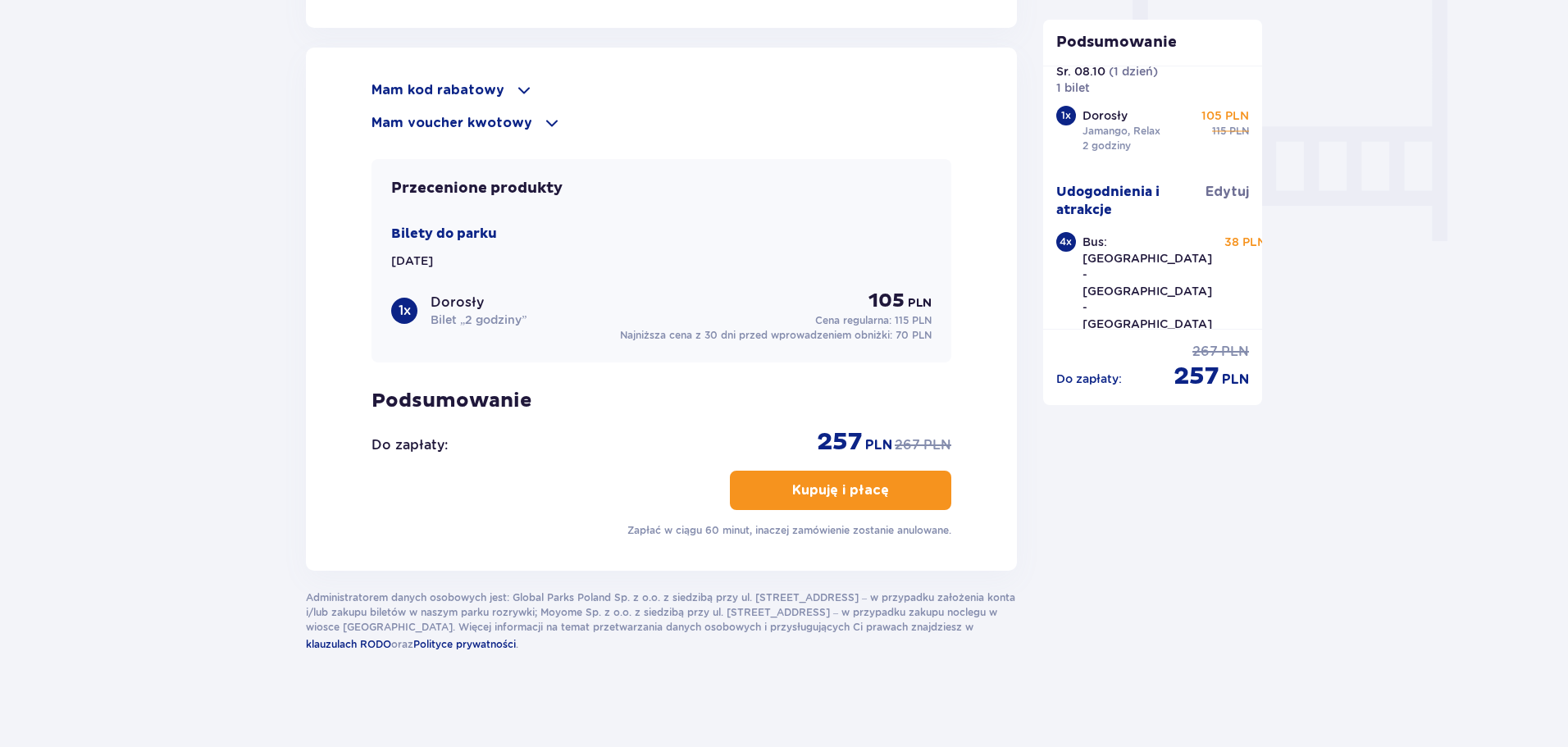
click at [910, 481] on button "Kupuję i płacę" at bounding box center [840, 490] width 221 height 40
